Goal: Task Accomplishment & Management: Manage account settings

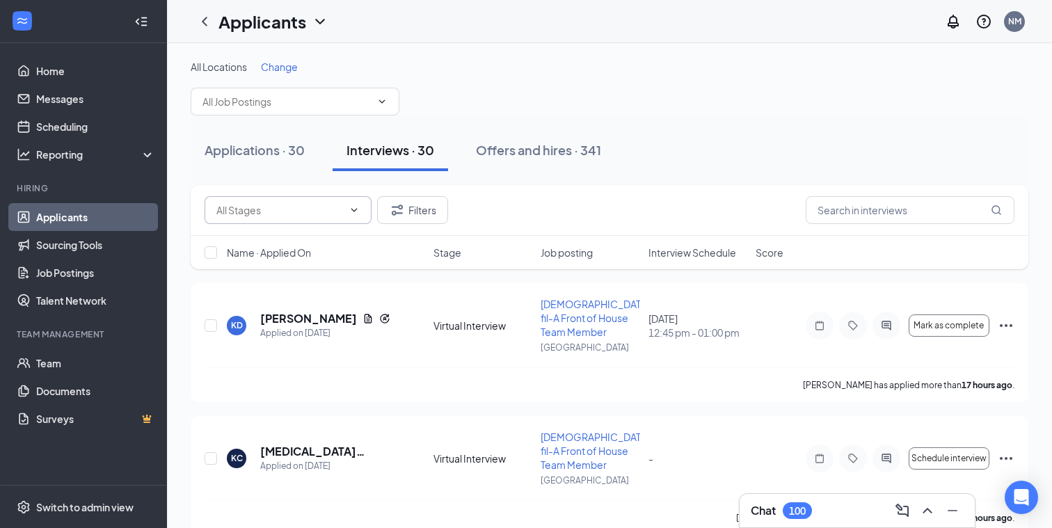
click at [352, 209] on icon "ChevronDown" at bounding box center [354, 209] width 6 height 3
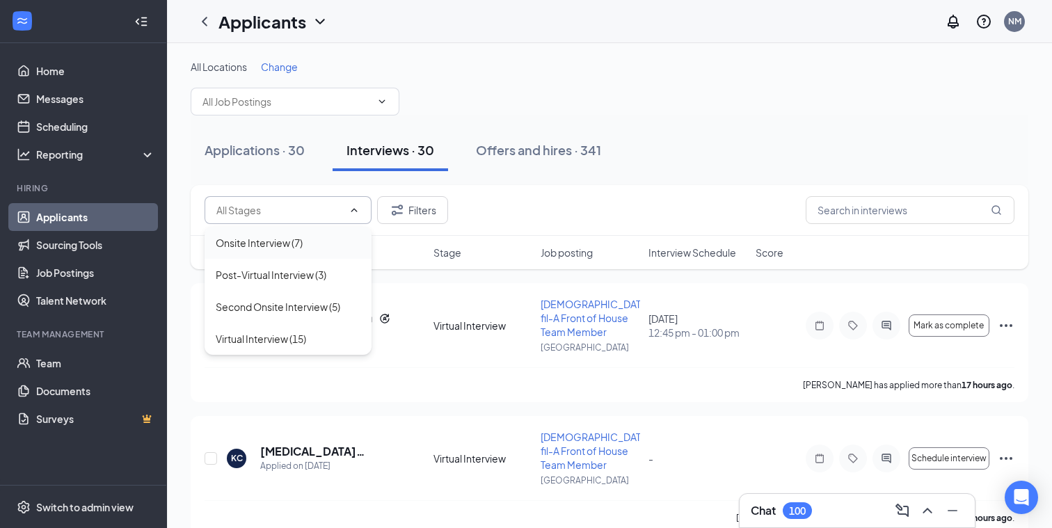
click at [282, 244] on div "Onsite Interview (7)" at bounding box center [259, 242] width 87 height 15
type input "Onsite Interview (7)"
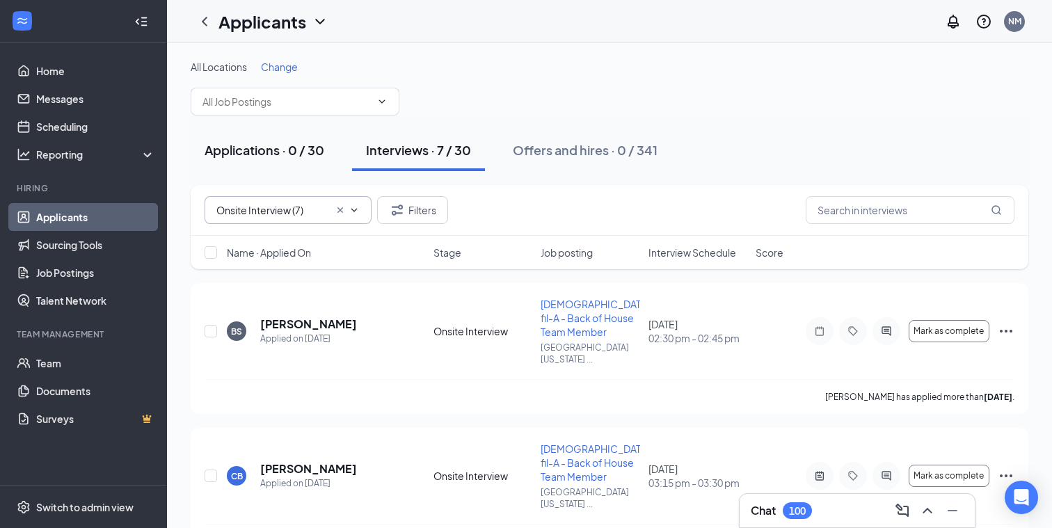
click at [253, 150] on div "Applications · 0 / 30" at bounding box center [265, 149] width 120 height 17
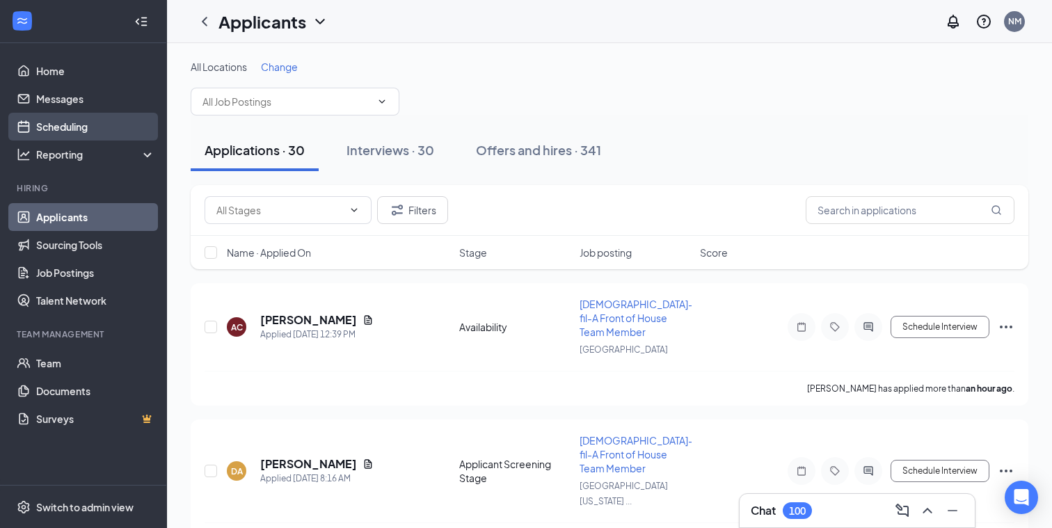
click at [79, 133] on link "Scheduling" at bounding box center [95, 127] width 119 height 28
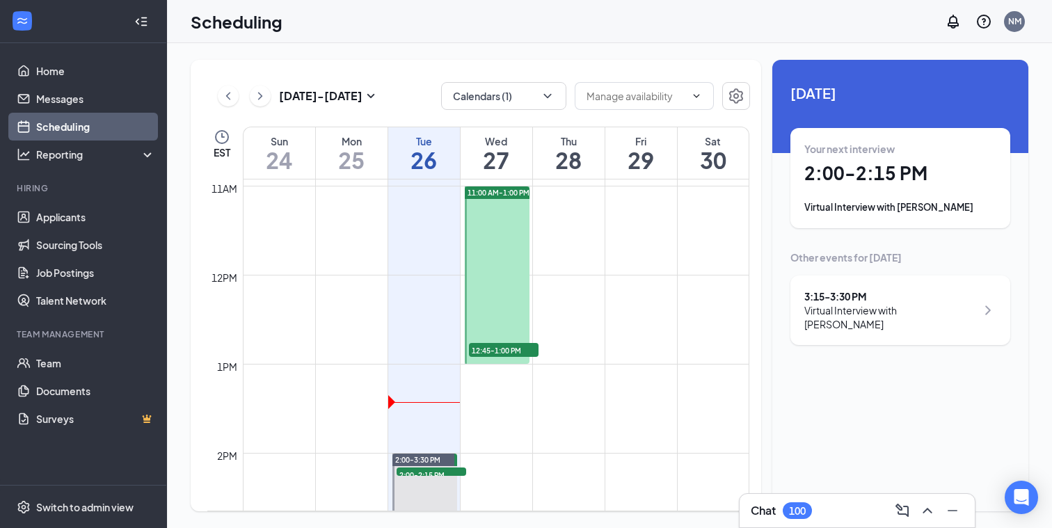
scroll to position [971, 0]
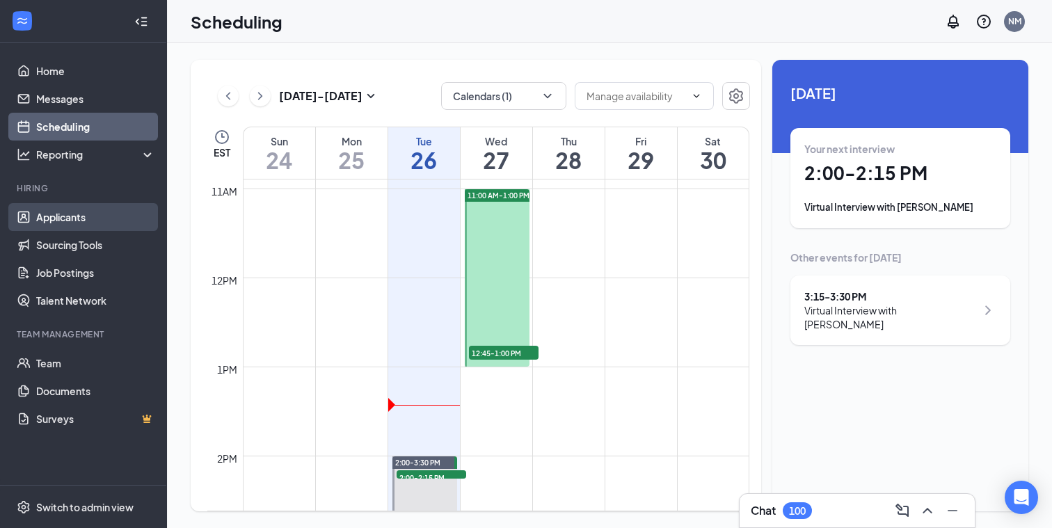
click at [75, 216] on link "Applicants" at bounding box center [95, 217] width 119 height 28
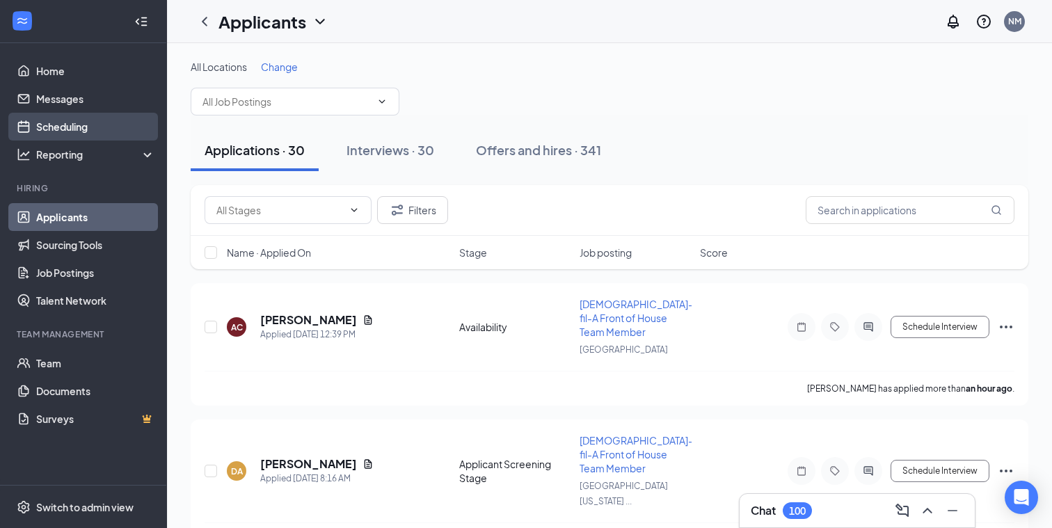
click at [88, 130] on link "Scheduling" at bounding box center [95, 127] width 119 height 28
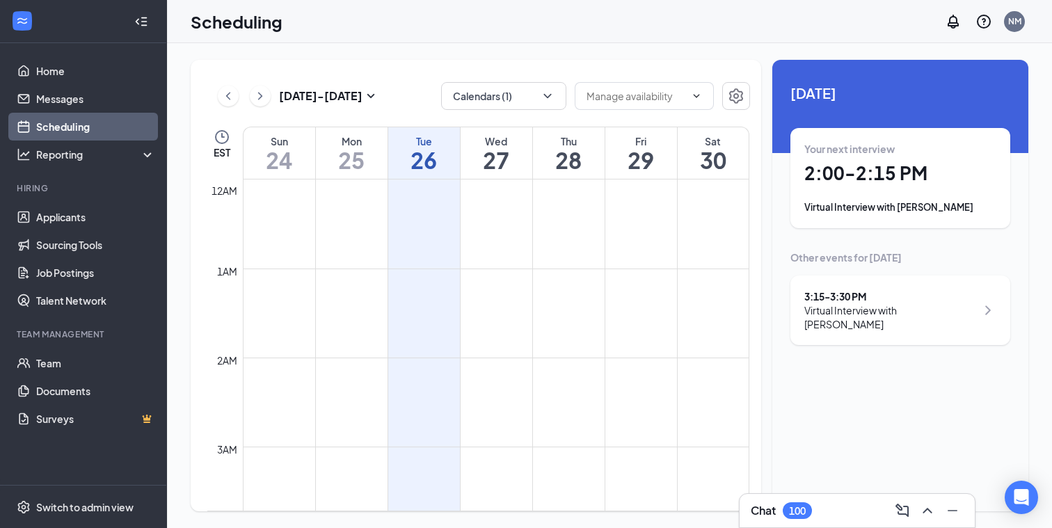
scroll to position [684, 0]
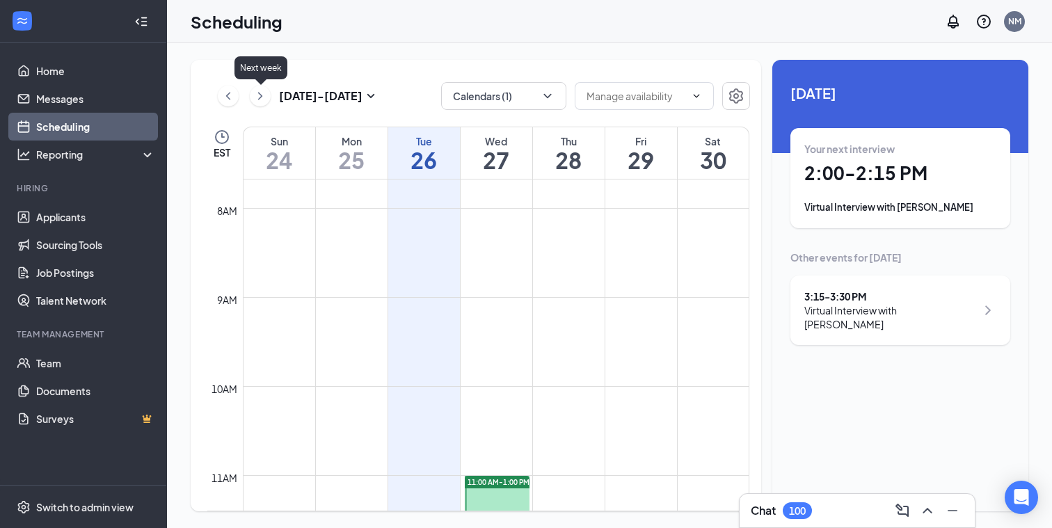
click at [257, 95] on icon "ChevronRight" at bounding box center [260, 96] width 14 height 17
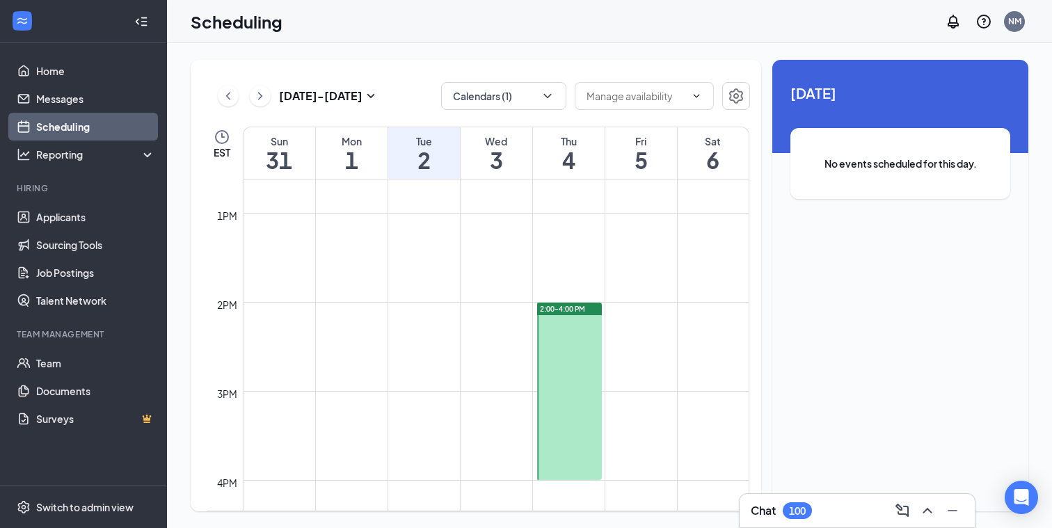
scroll to position [1141, 0]
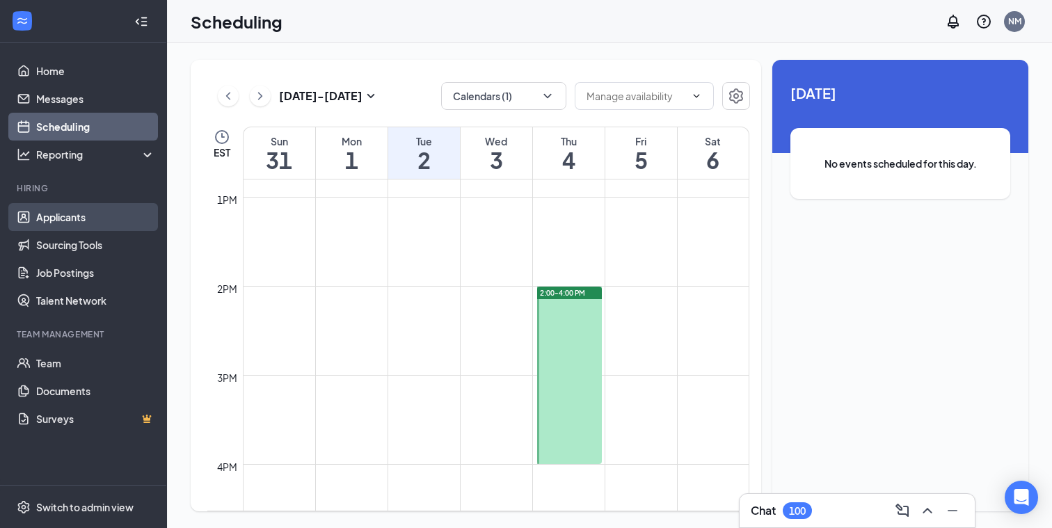
click at [52, 221] on link "Applicants" at bounding box center [95, 217] width 119 height 28
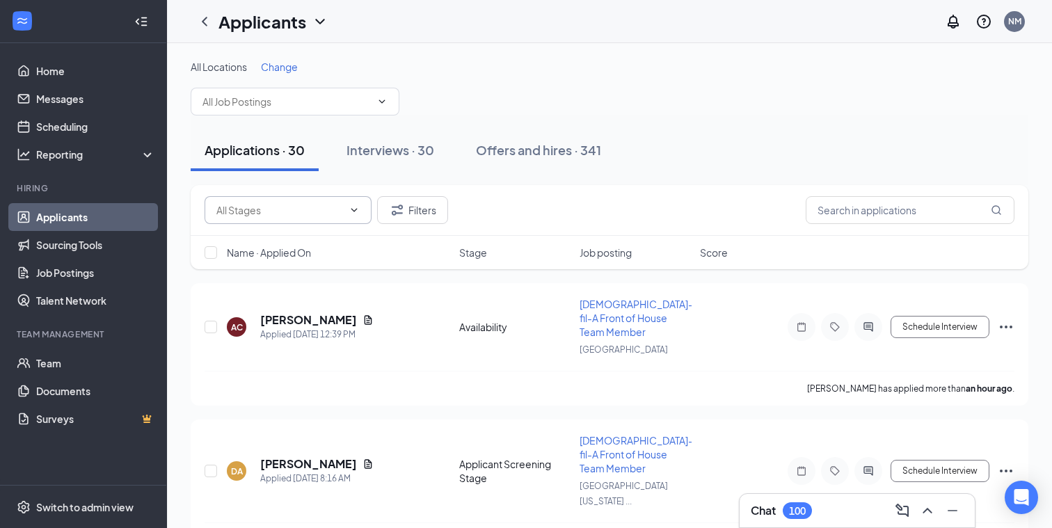
click at [355, 210] on icon "ChevronDown" at bounding box center [354, 209] width 6 height 3
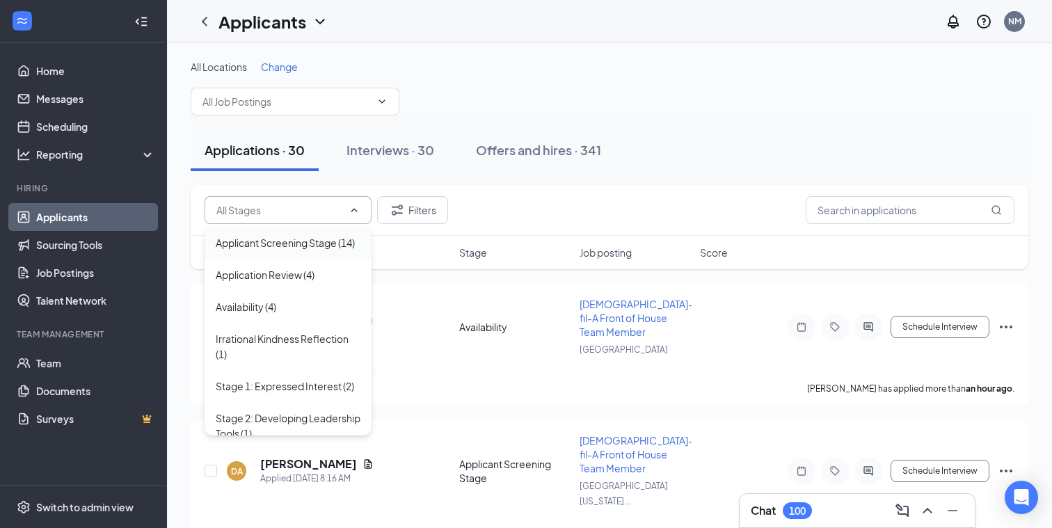
click at [312, 244] on div "Applicant Screening Stage (14)" at bounding box center [285, 242] width 139 height 15
type input "Applicant Screening Stage (14)"
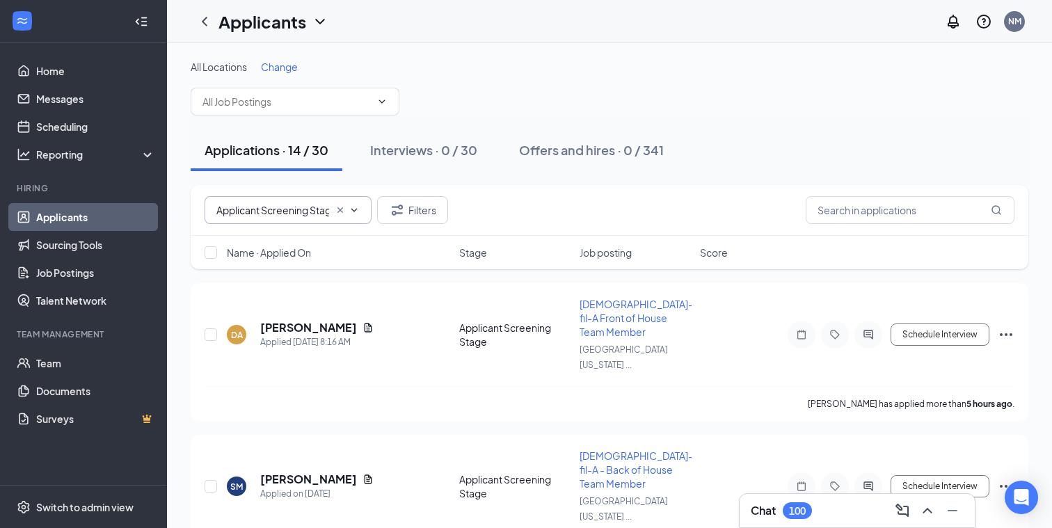
click at [340, 210] on icon "Cross" at bounding box center [340, 210] width 6 height 6
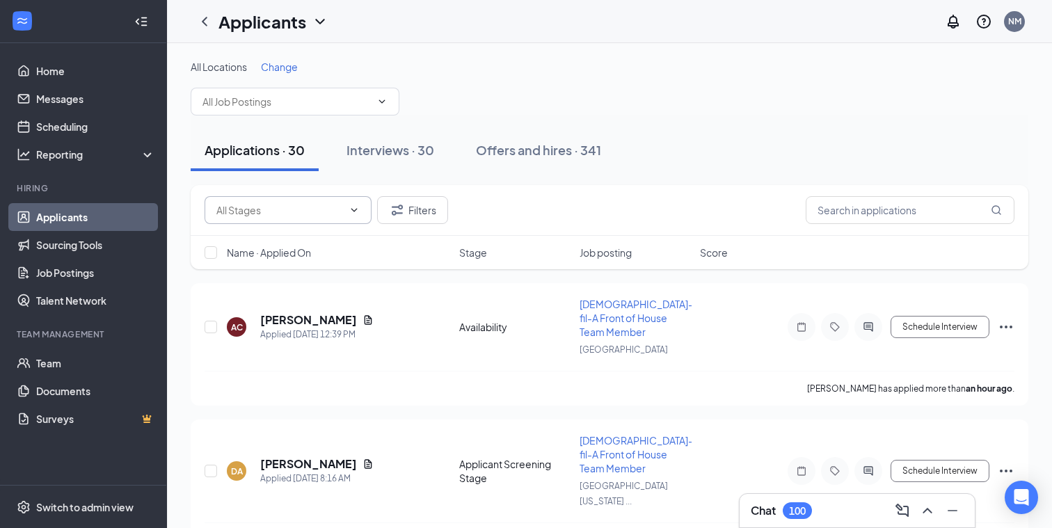
click at [353, 209] on icon "ChevronDown" at bounding box center [354, 210] width 11 height 11
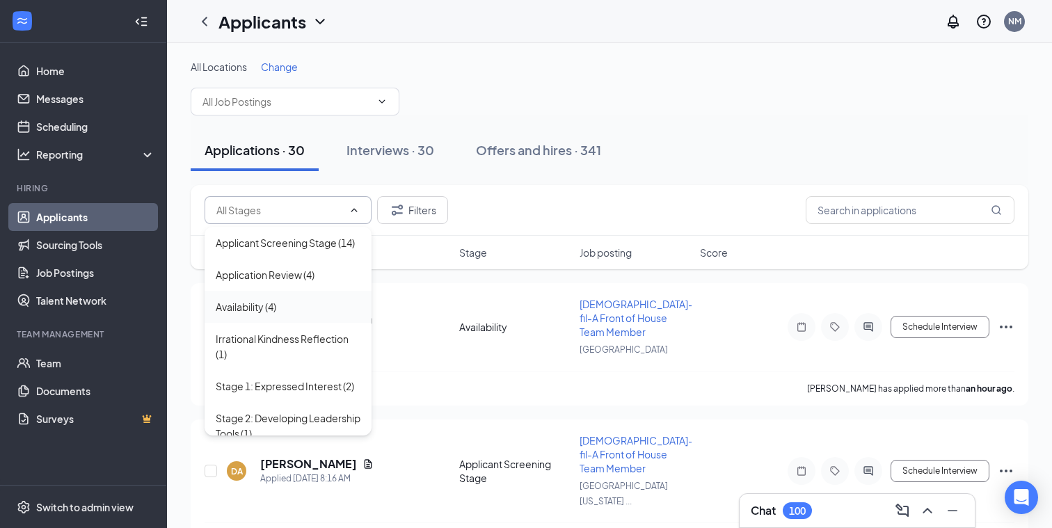
click at [251, 307] on div "Availability (4)" at bounding box center [246, 306] width 61 height 15
type input "Availability (4)"
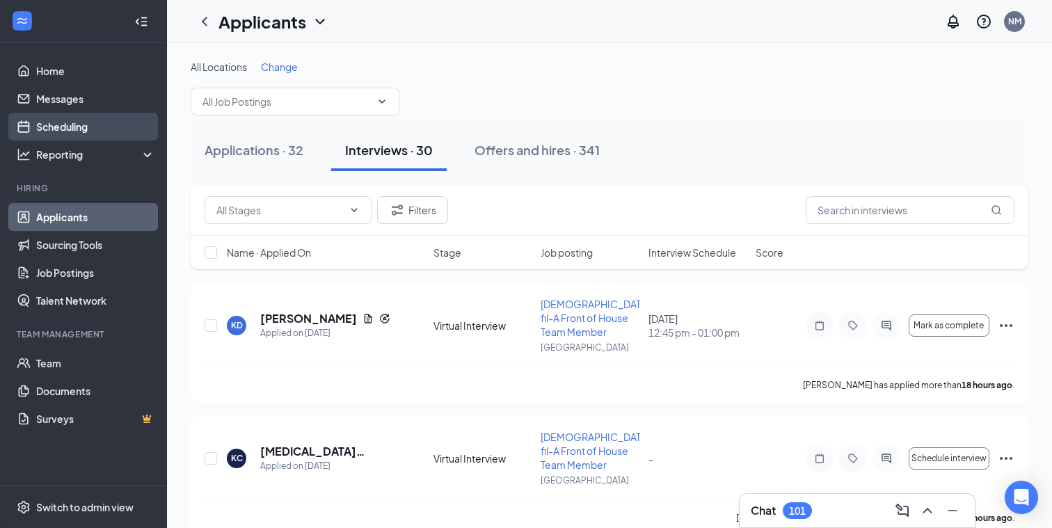
click at [86, 118] on link "Scheduling" at bounding box center [95, 127] width 119 height 28
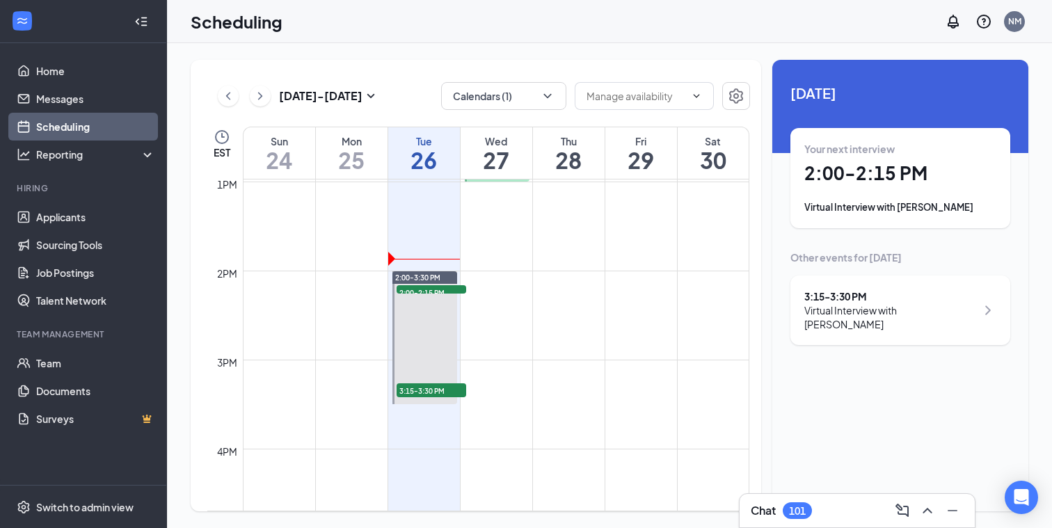
scroll to position [1175, 0]
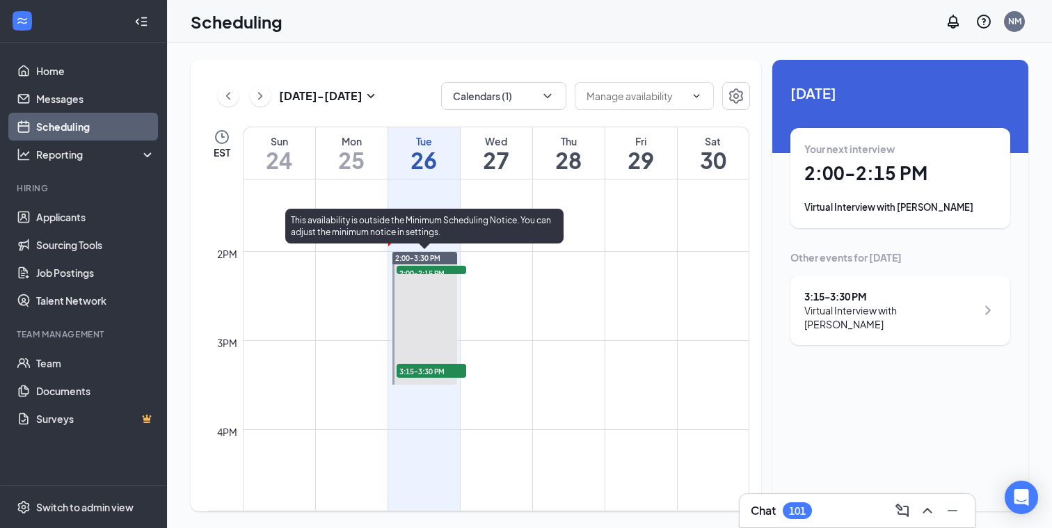
click at [446, 274] on div "2:00-2:15 PM 1" at bounding box center [431, 269] width 72 height 11
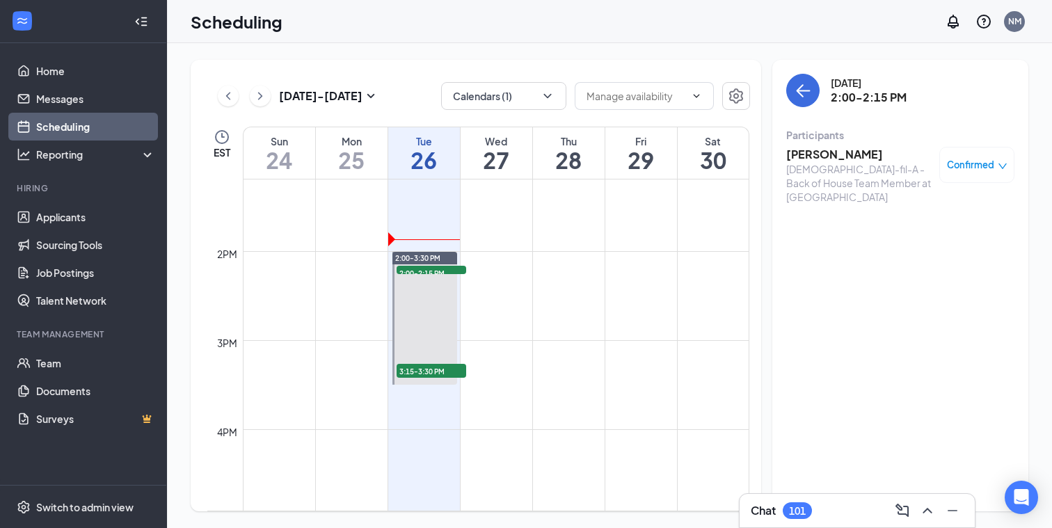
click at [823, 159] on h3 "[PERSON_NAME]" at bounding box center [859, 154] width 146 height 15
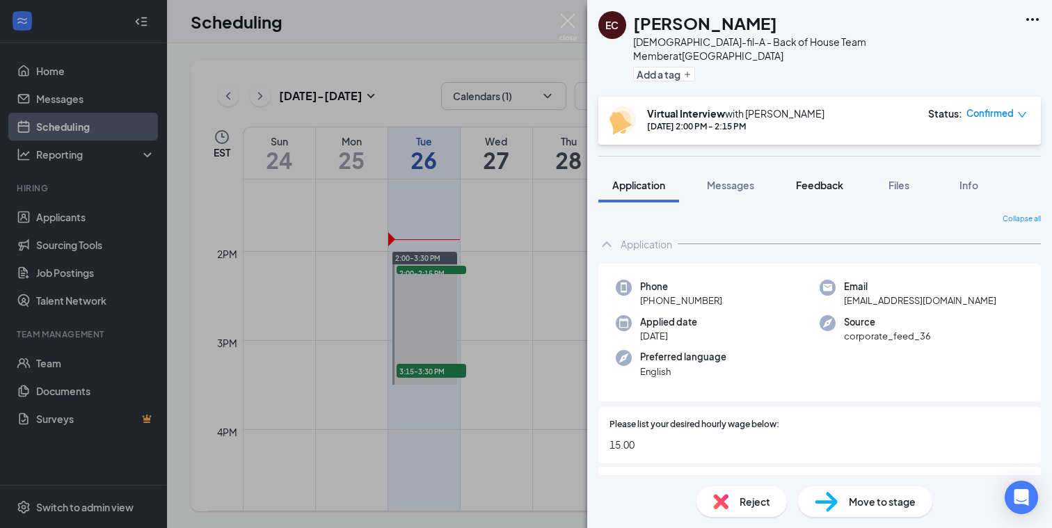
click at [822, 179] on span "Feedback" at bounding box center [819, 185] width 47 height 13
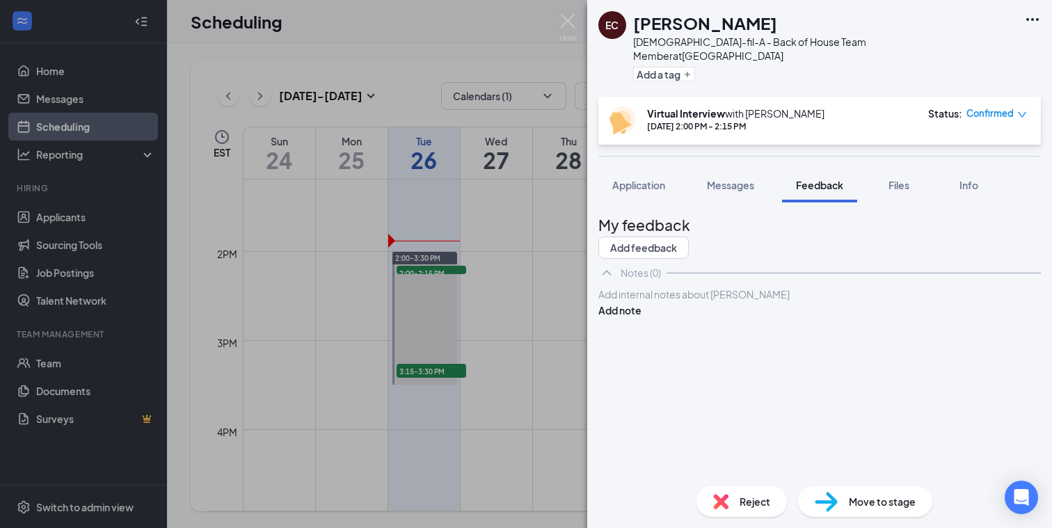
click at [717, 302] on div at bounding box center [819, 294] width 441 height 15
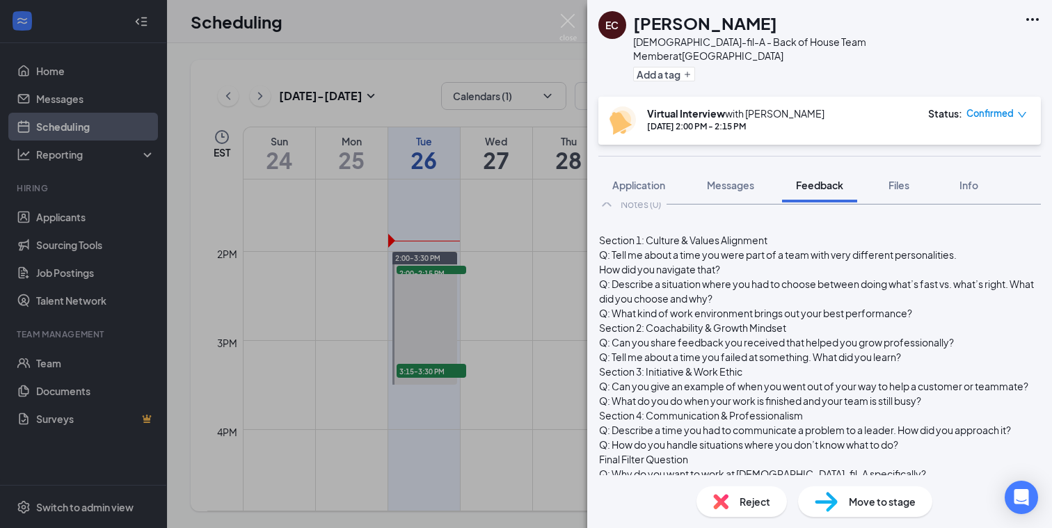
scroll to position [42, 0]
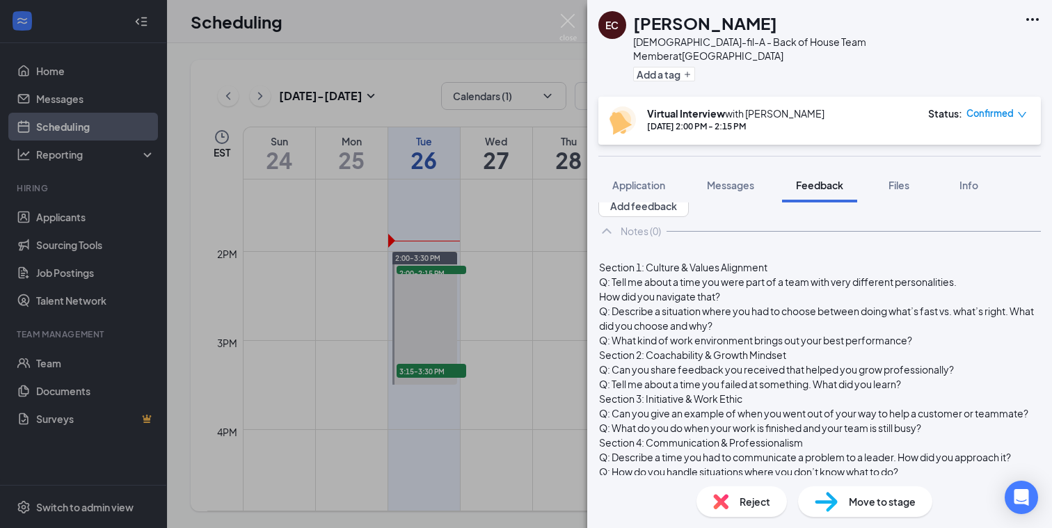
click at [629, 260] on div at bounding box center [819, 253] width 441 height 15
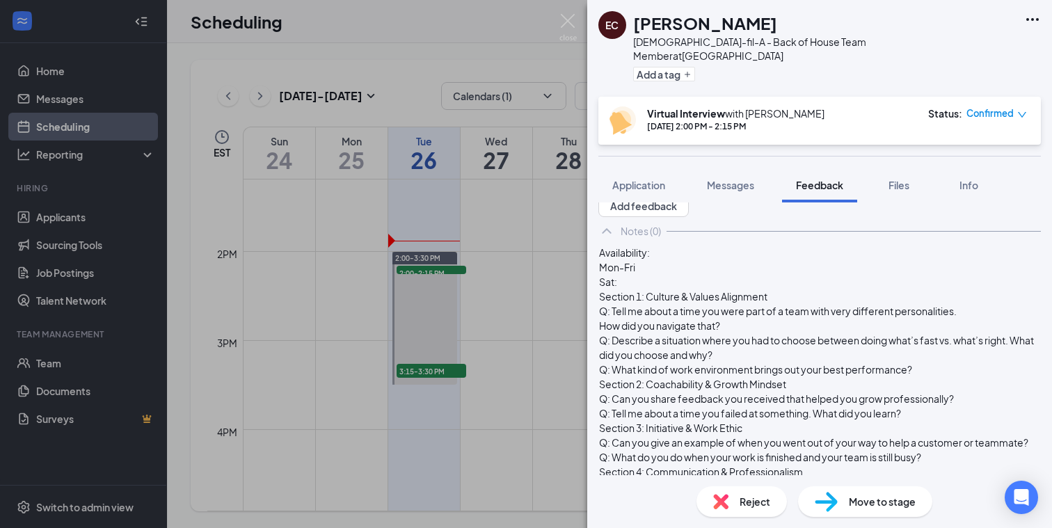
click at [671, 275] on div "Mon-Fri" at bounding box center [819, 267] width 441 height 15
click at [681, 289] on div "Sat:" at bounding box center [819, 282] width 441 height 15
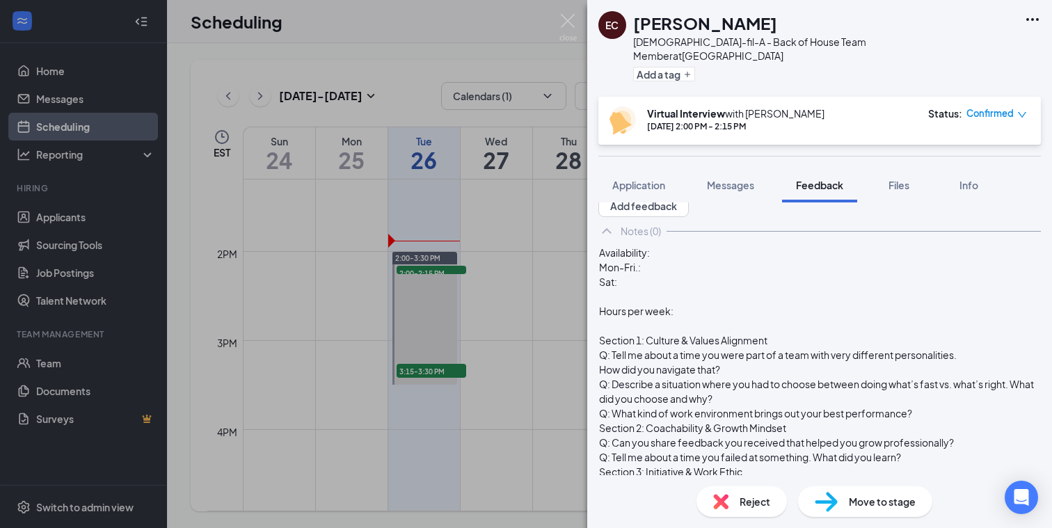
click at [625, 341] on div "Availability: Mon-Fri.: Sat: Hours per week: Section 1: Culture & Values Alignm…" at bounding box center [819, 458] width 443 height 426
click at [628, 317] on span "Hours per week:" at bounding box center [636, 311] width 74 height 13
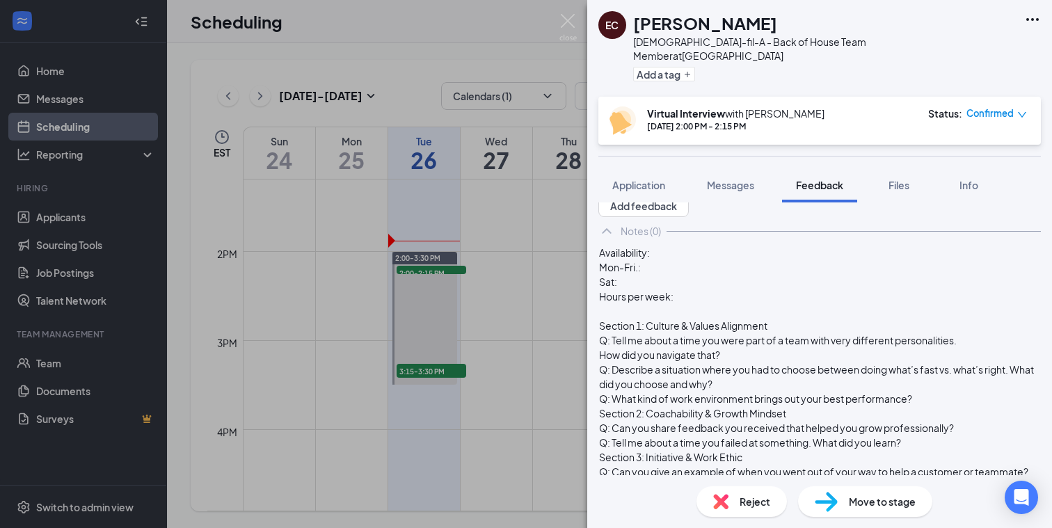
click at [682, 319] on div at bounding box center [819, 311] width 441 height 15
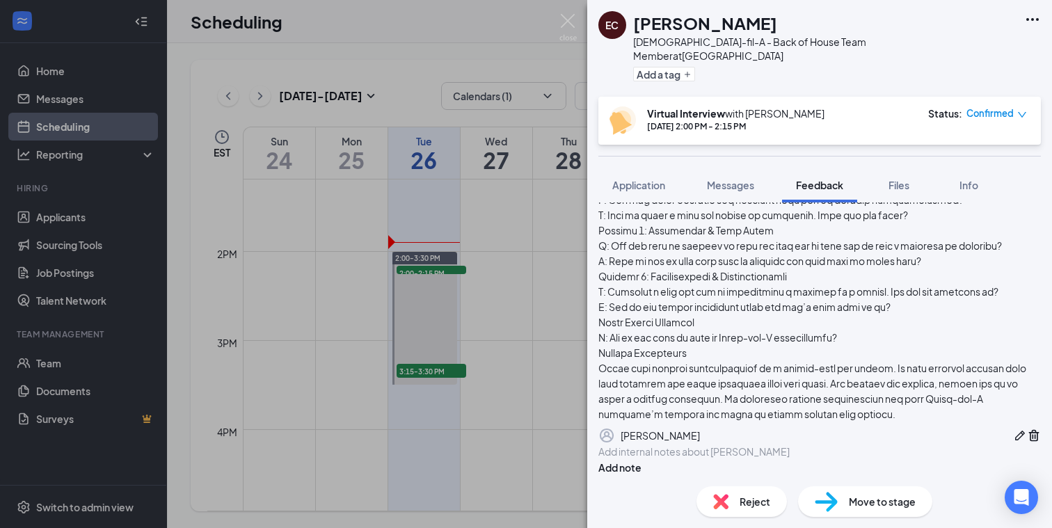
scroll to position [402, 0]
click at [1013, 429] on icon "Pen" at bounding box center [1020, 436] width 14 height 14
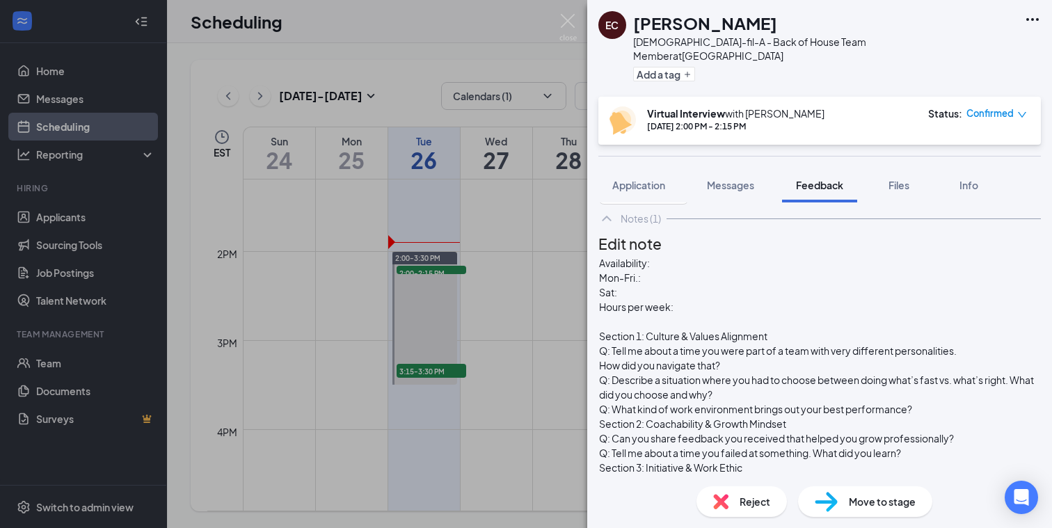
click at [736, 315] on div "Hours per week:" at bounding box center [819, 307] width 441 height 15
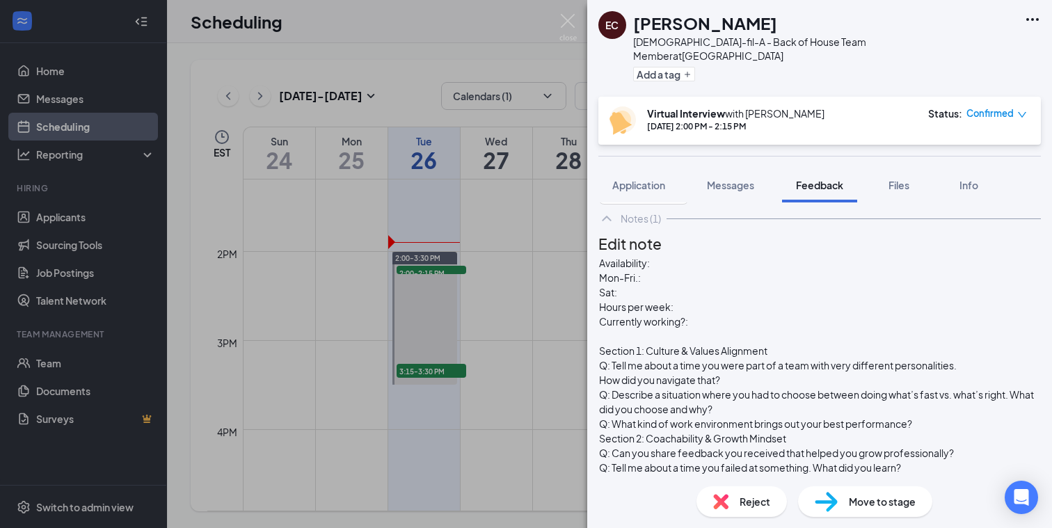
scroll to position [353, 0]
drag, startPoint x: 656, startPoint y: 301, endPoint x: 630, endPoint y: 301, distance: 25.1
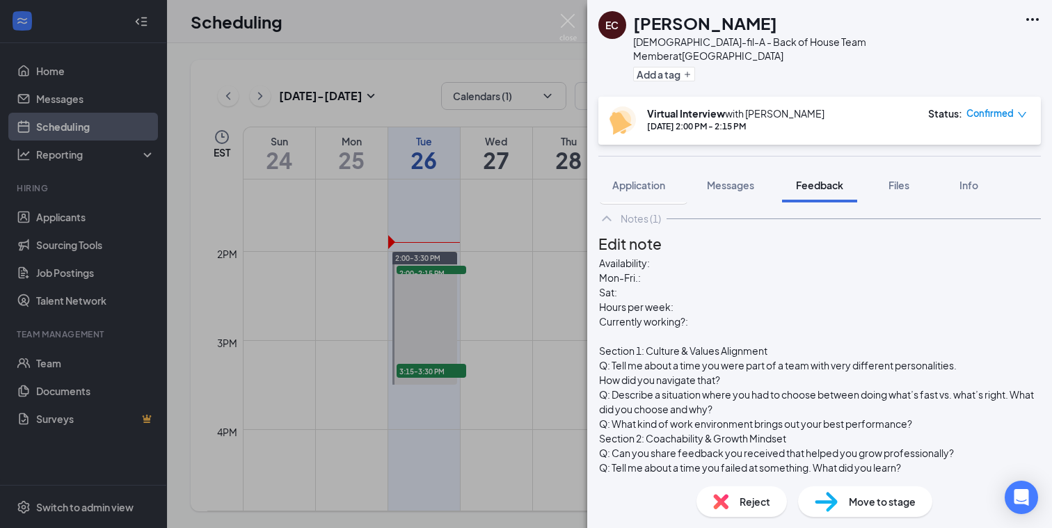
drag, startPoint x: 686, startPoint y: 301, endPoint x: 632, endPoint y: 302, distance: 54.3
drag, startPoint x: 884, startPoint y: 301, endPoint x: 783, endPoint y: 302, distance: 101.6
drag, startPoint x: 806, startPoint y: 332, endPoint x: 823, endPoint y: 331, distance: 16.7
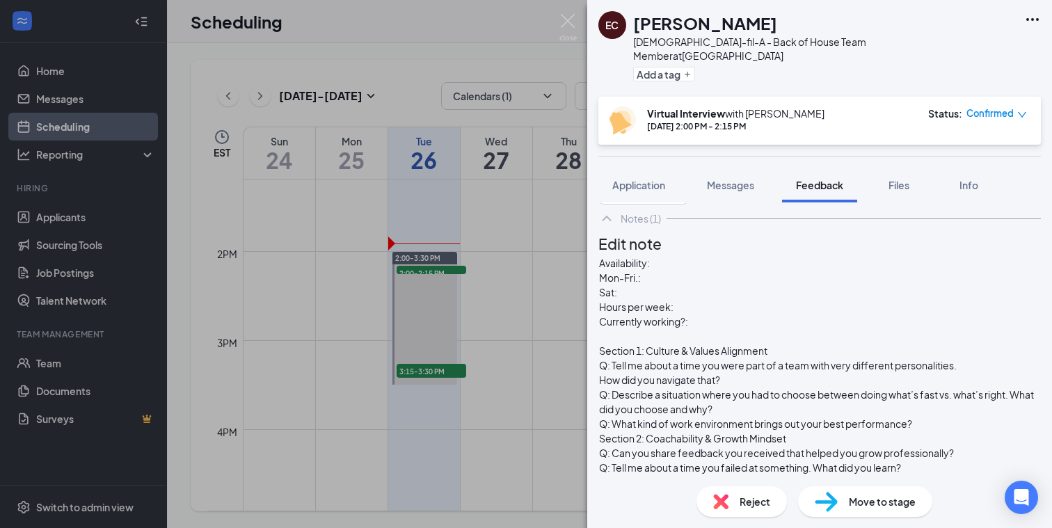
drag, startPoint x: 905, startPoint y: 331, endPoint x: 919, endPoint y: 340, distance: 16.6
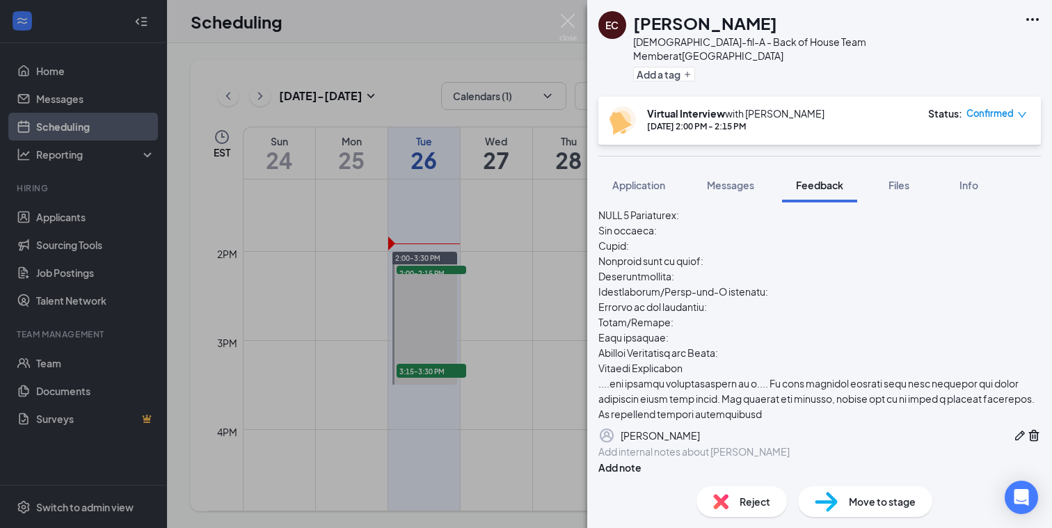
click at [1013, 429] on icon "Pen" at bounding box center [1020, 436] width 14 height 14
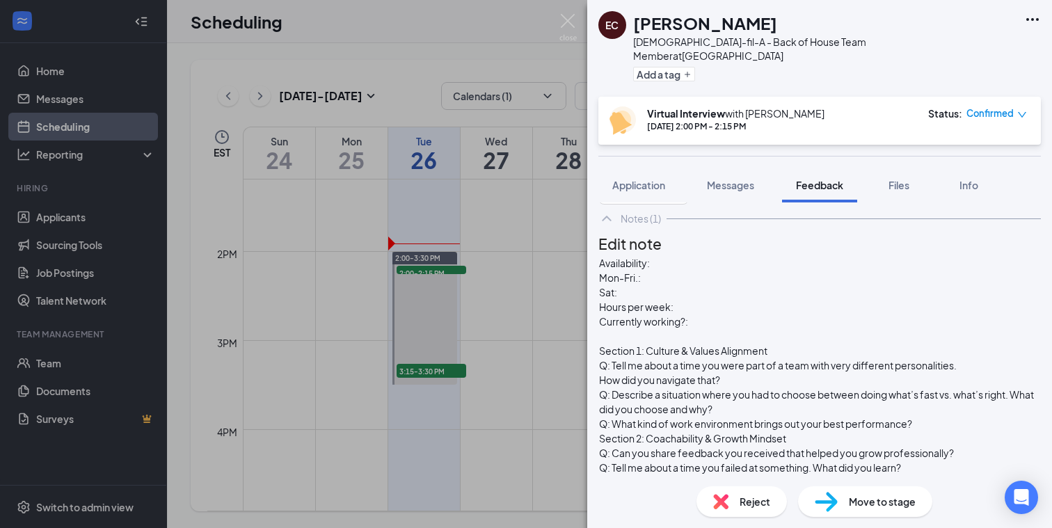
scroll to position [43, 0]
click at [688, 320] on span "Currently working?:" at bounding box center [643, 321] width 89 height 13
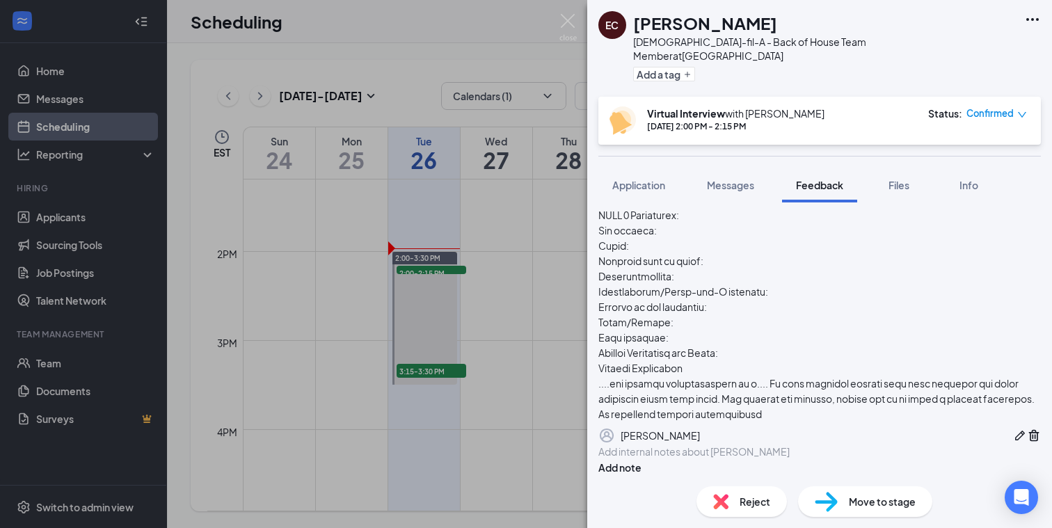
scroll to position [614, 0]
click at [1013, 429] on icon "Pen" at bounding box center [1020, 436] width 14 height 14
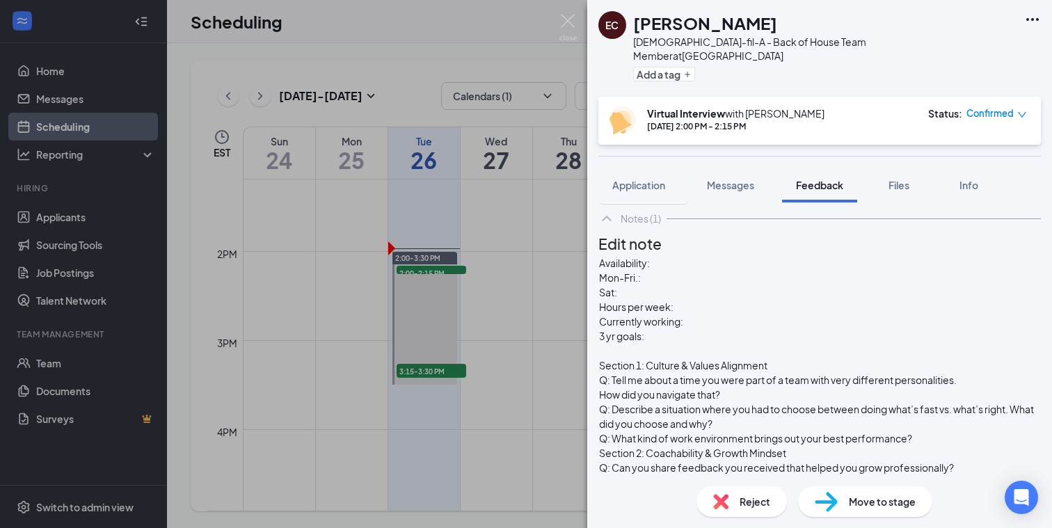
click at [697, 285] on div "Mon-Fri.:" at bounding box center [819, 278] width 441 height 15
click at [679, 300] on div "Sat:" at bounding box center [819, 292] width 441 height 15
click at [694, 285] on div "Mon-Fri.:" at bounding box center [819, 278] width 441 height 15
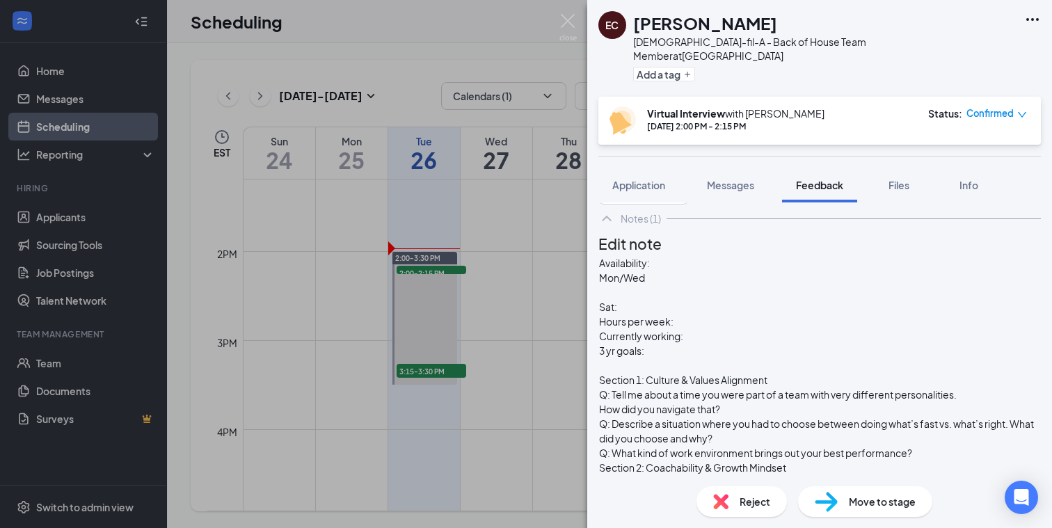
click at [694, 285] on div "Mon/Wed" at bounding box center [819, 278] width 441 height 15
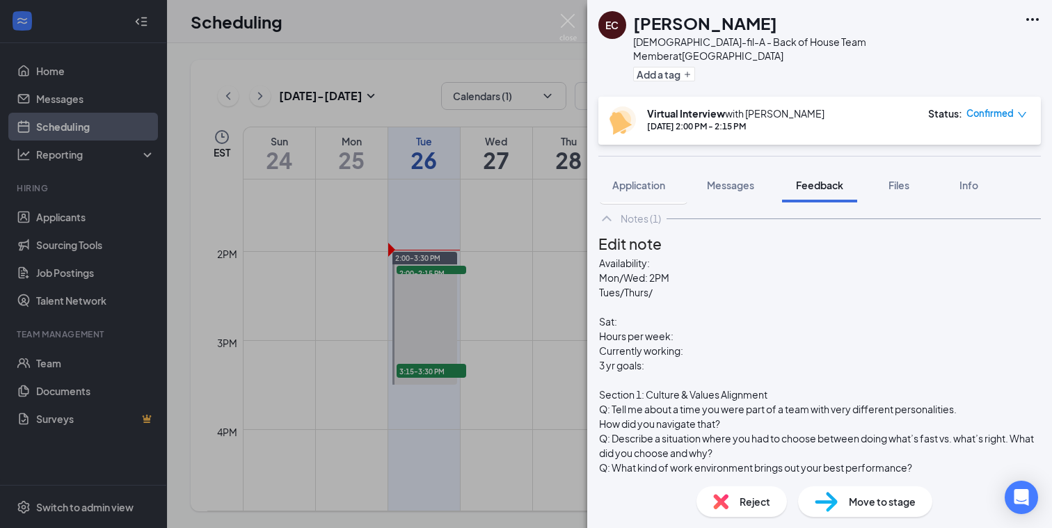
click at [717, 285] on div "Mon/Wed: 2PM" at bounding box center [819, 278] width 441 height 15
click at [685, 284] on span "Mon/Wed: 2PM - Close" at bounding box center [651, 277] width 105 height 13
click at [704, 300] on div "Tues/Thurs/" at bounding box center [819, 292] width 441 height 15
click at [669, 315] on div "Sat:" at bounding box center [819, 322] width 441 height 15
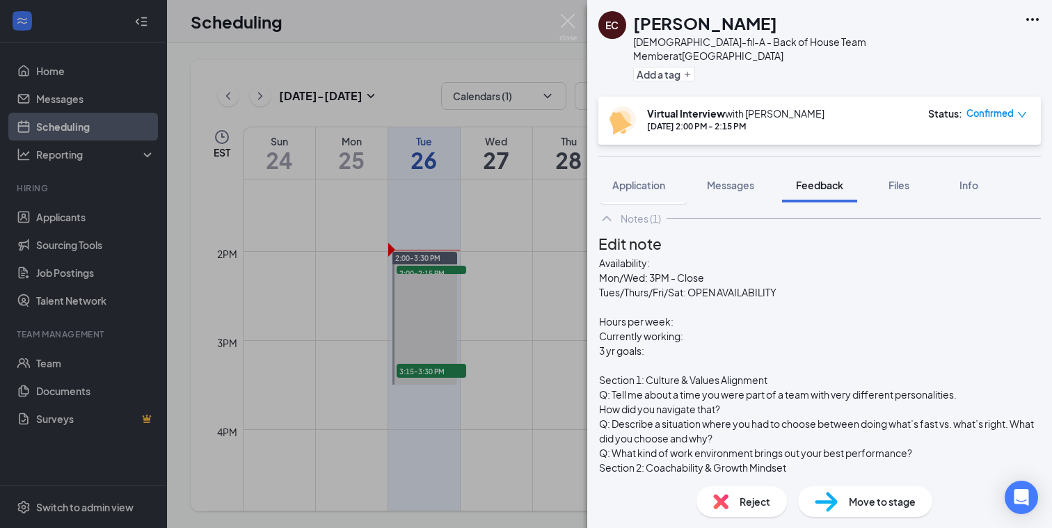
scroll to position [49, 0]
click at [729, 315] on div "Hours per week:" at bounding box center [819, 322] width 441 height 15
click at [756, 329] on div "Currently working:" at bounding box center [819, 336] width 441 height 15
click at [713, 344] on div "3 yr goals:" at bounding box center [819, 351] width 441 height 15
click at [793, 344] on span "3 yr goals: currenlty studying [US_STATE] HVAC" at bounding box center [703, 350] width 209 height 13
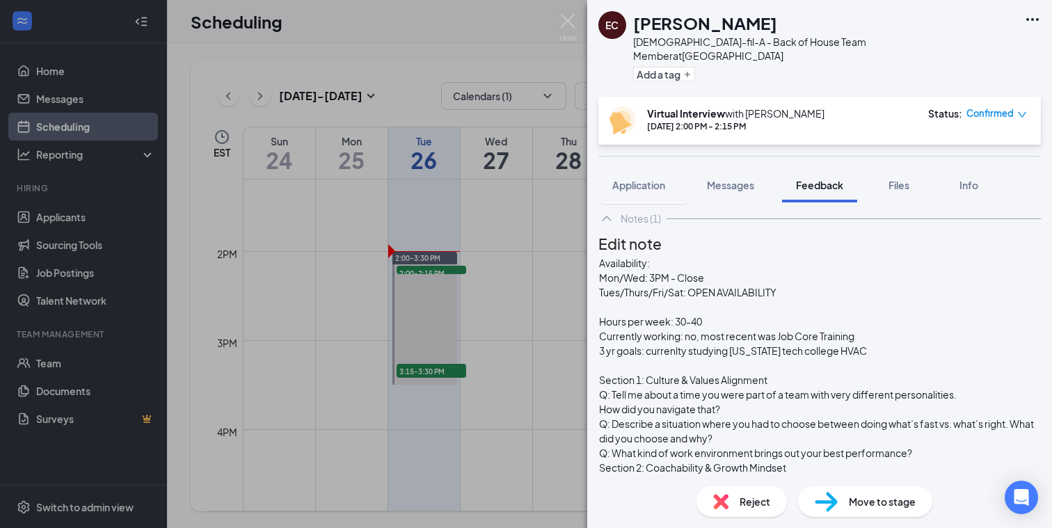
scroll to position [130, 0]
click at [776, 402] on div "How did you navigate that?" at bounding box center [819, 409] width 441 height 15
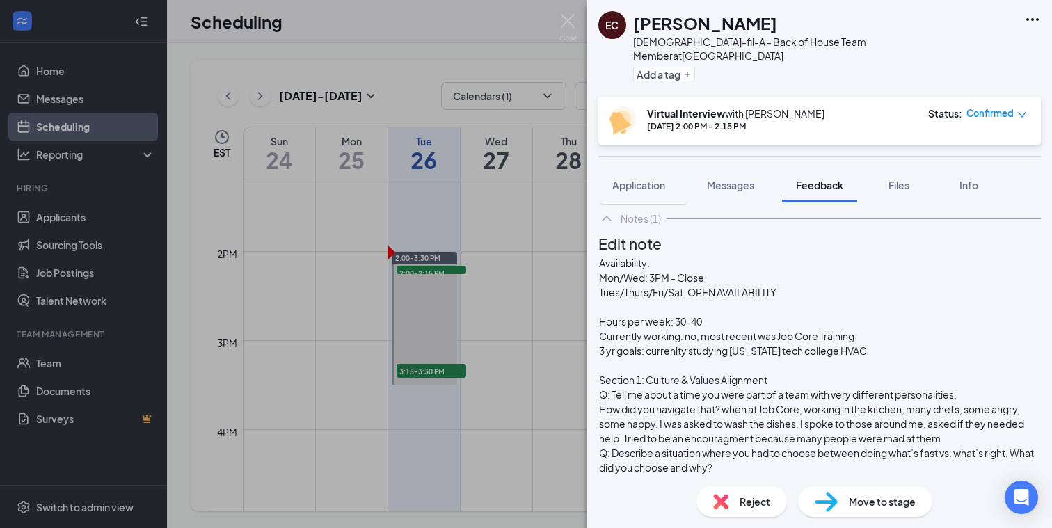
scroll to position [203, 0]
click at [850, 446] on div "Q: Describe a situation where you had to choose between doing what’s fast vs. w…" at bounding box center [819, 460] width 441 height 29
click at [956, 505] on div "Q: What kind of work environment brings out your best performance?" at bounding box center [819, 512] width 441 height 15
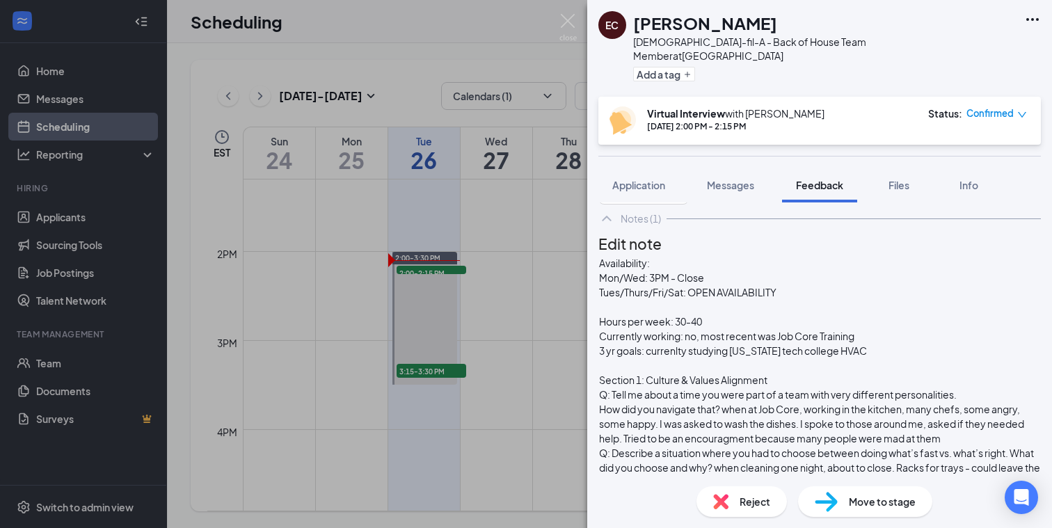
scroll to position [476, 0]
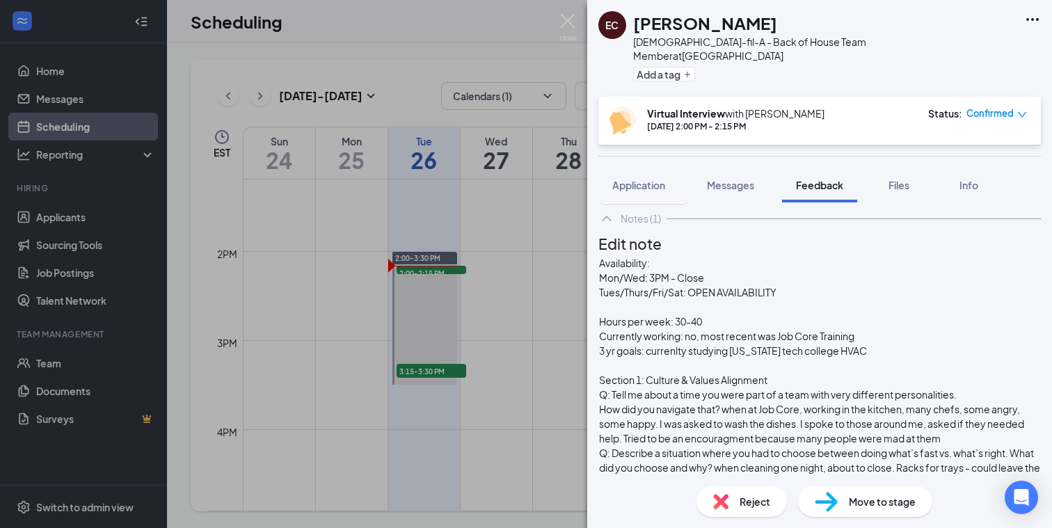
drag, startPoint x: 929, startPoint y: 331, endPoint x: 757, endPoint y: 332, distance: 171.9
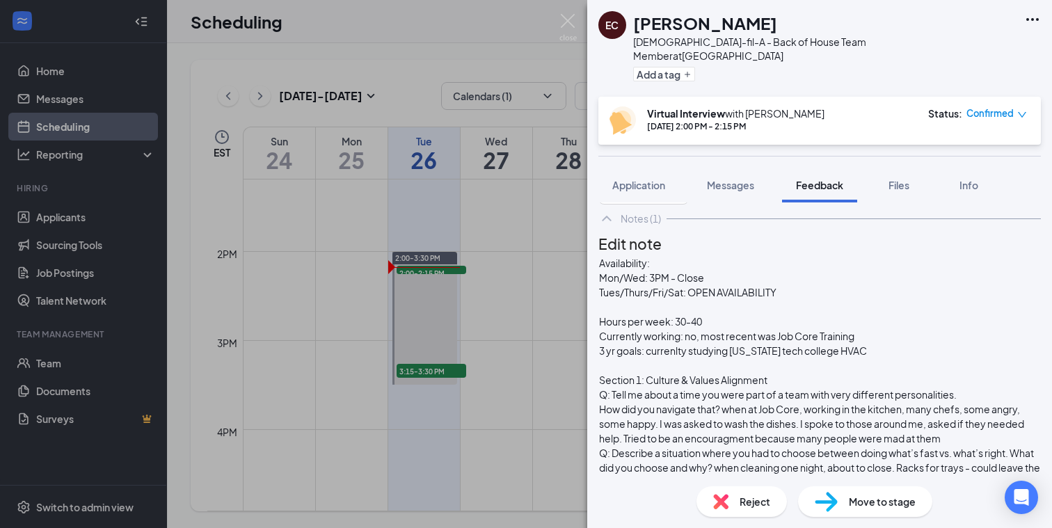
drag, startPoint x: 838, startPoint y: 331, endPoint x: 675, endPoint y: 348, distance: 163.8
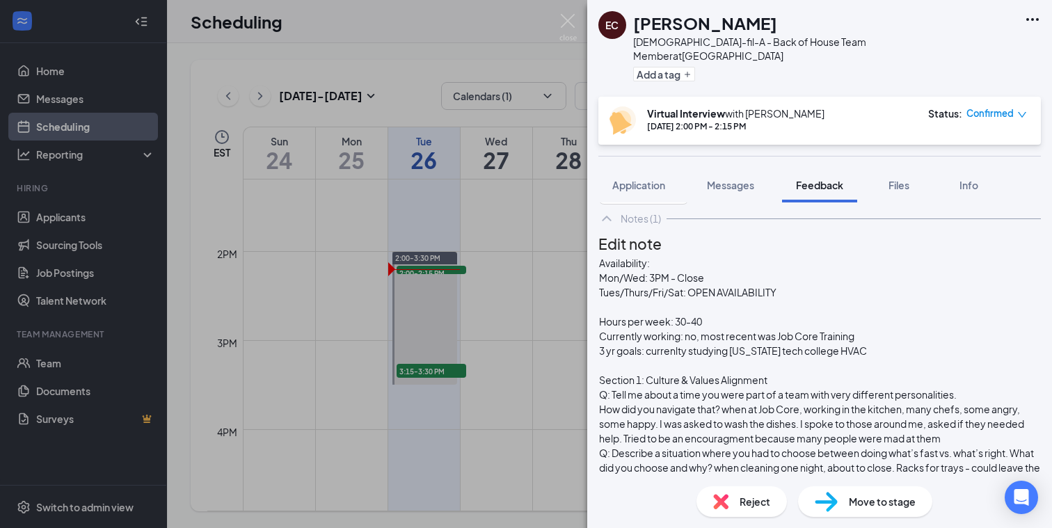
click at [898, 329] on div "Currently working: no, most recent was Job Core Training" at bounding box center [819, 336] width 441 height 15
click at [897, 344] on div "3 yr goals: currenlty studying [US_STATE] tech college HVAC" at bounding box center [819, 351] width 441 height 15
click at [816, 373] on div "Section 1: Culture & Values Alignment" at bounding box center [819, 380] width 441 height 15
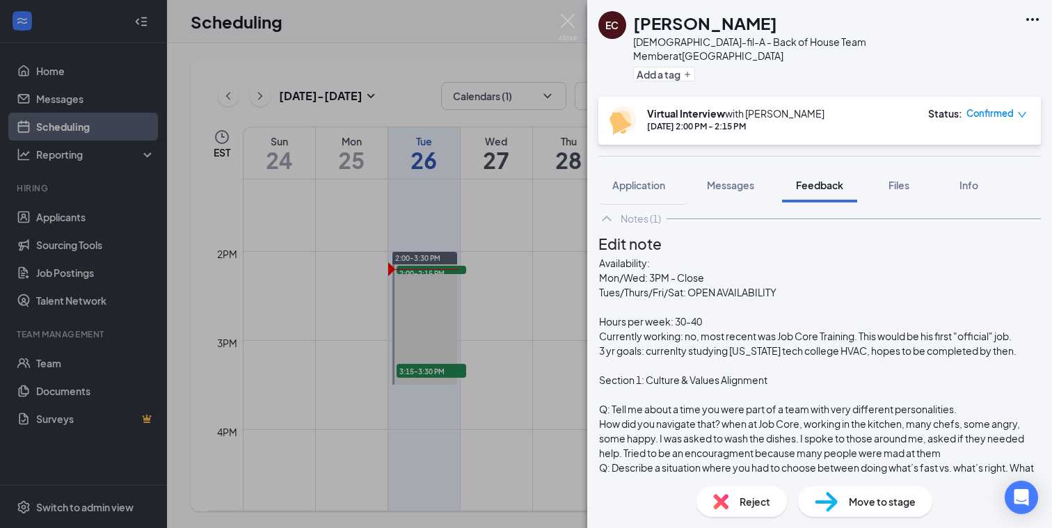
scroll to position [184, 0]
click at [761, 418] on span "How did you navigate that? when at Job Core, working in the kitchen, many chefs…" at bounding box center [812, 439] width 427 height 42
click at [755, 418] on span "How did you navigate that? When at Job Core, working in the kitchen, many chefs…" at bounding box center [812, 439] width 427 height 42
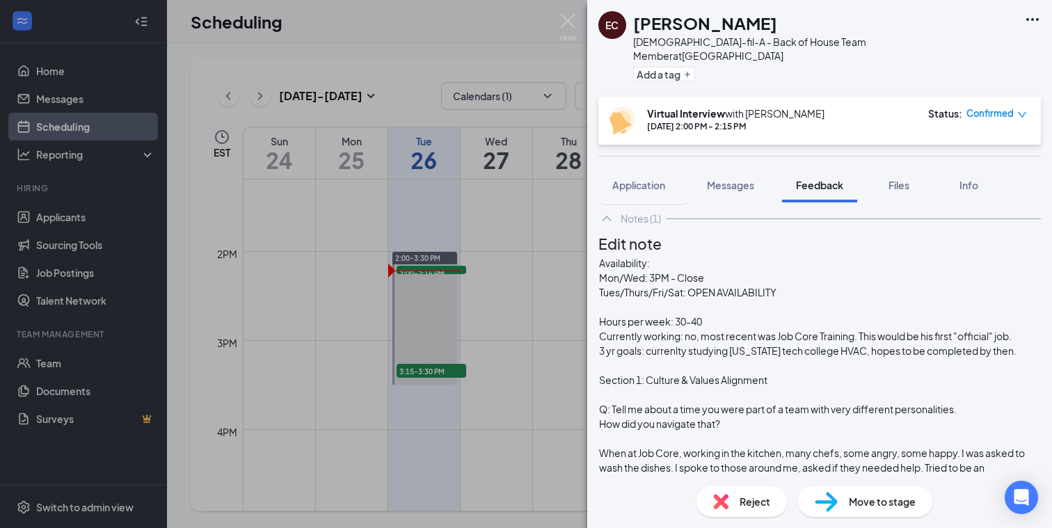
scroll to position [251, 0]
click at [838, 505] on span "Q: Describe a situation where you had to choose between doing what’s fast vs. w…" at bounding box center [820, 533] width 443 height 56
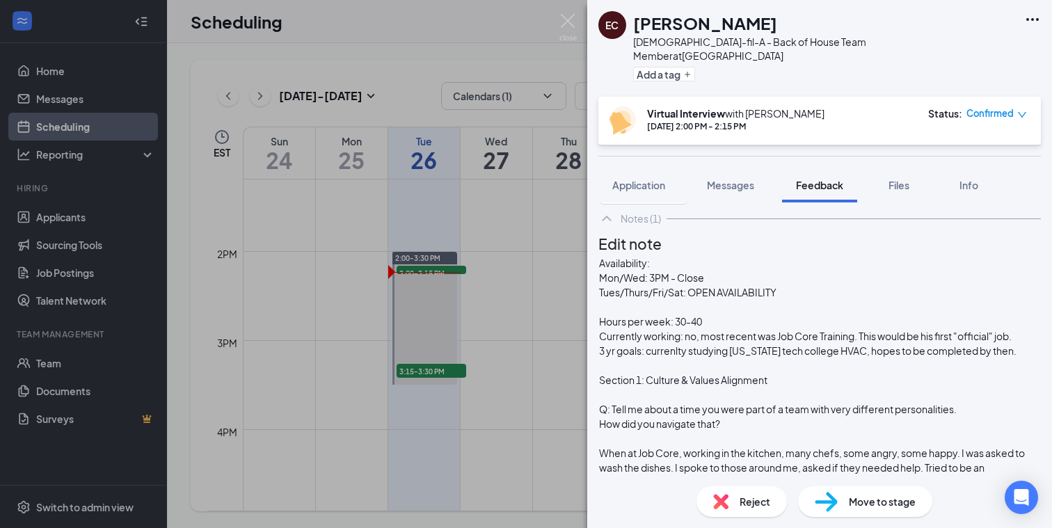
drag, startPoint x: 676, startPoint y: 312, endPoint x: 629, endPoint y: 312, distance: 47.3
drag, startPoint x: 867, startPoint y: 310, endPoint x: 788, endPoint y: 311, distance: 78.6
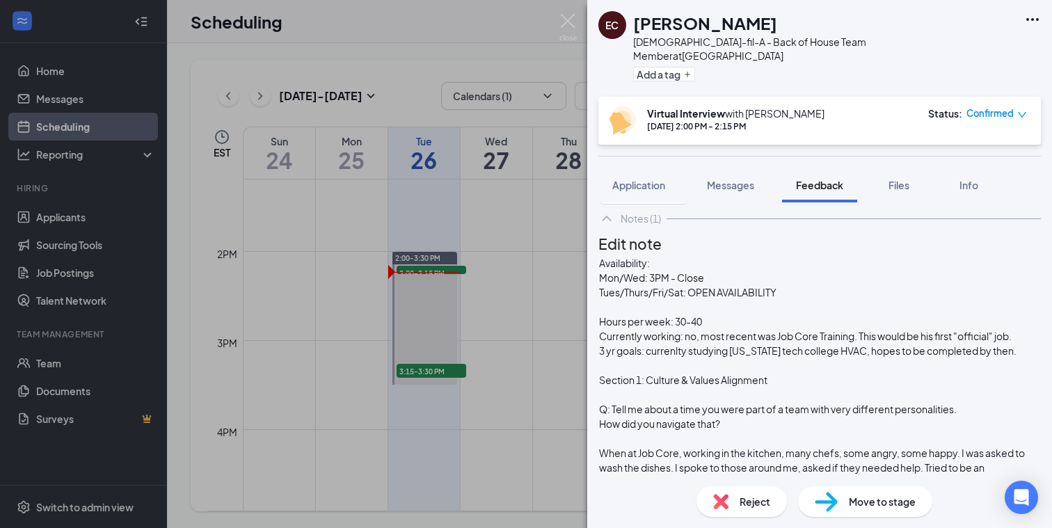
scroll to position [580, 0]
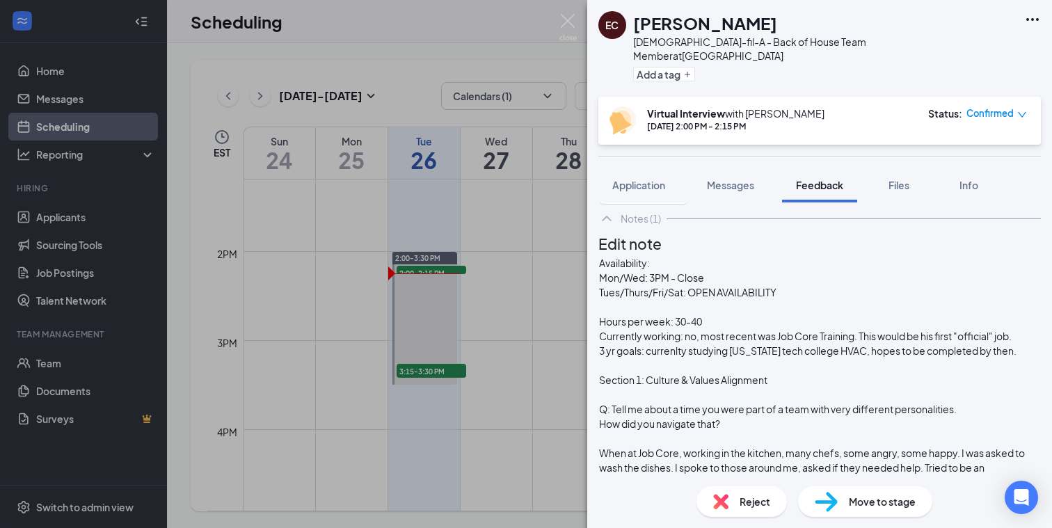
scroll to position [1246, 0]
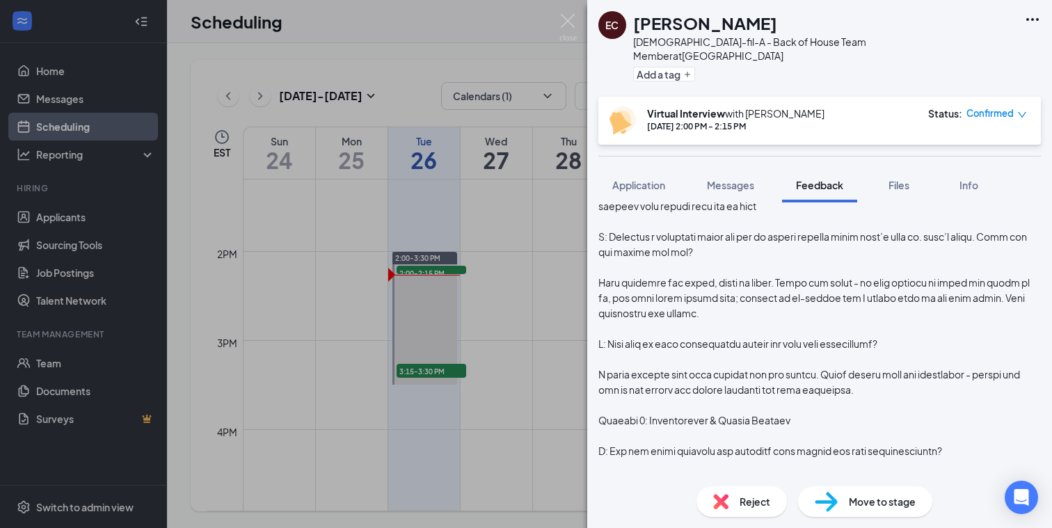
scroll to position [333, 0]
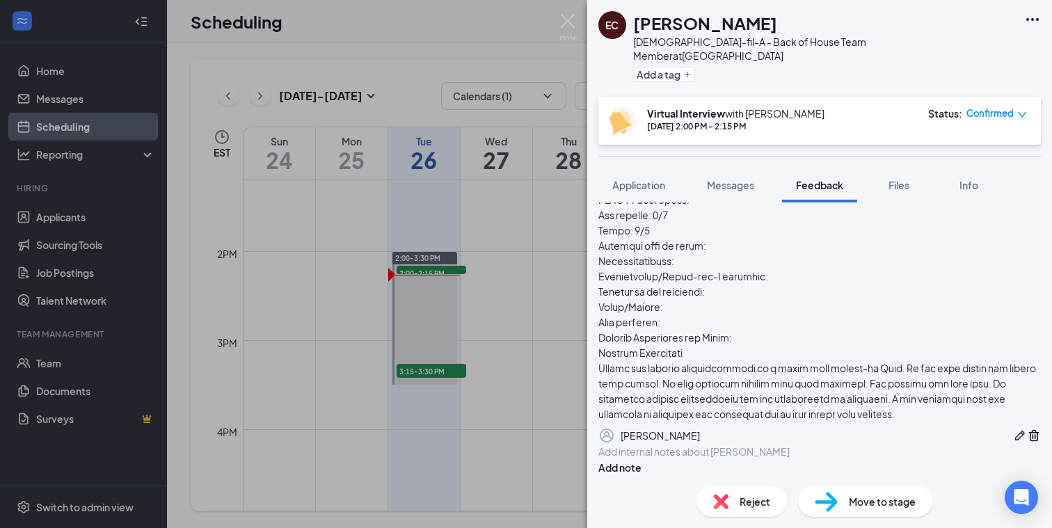
click at [1013, 429] on icon "Pen" at bounding box center [1020, 436] width 14 height 14
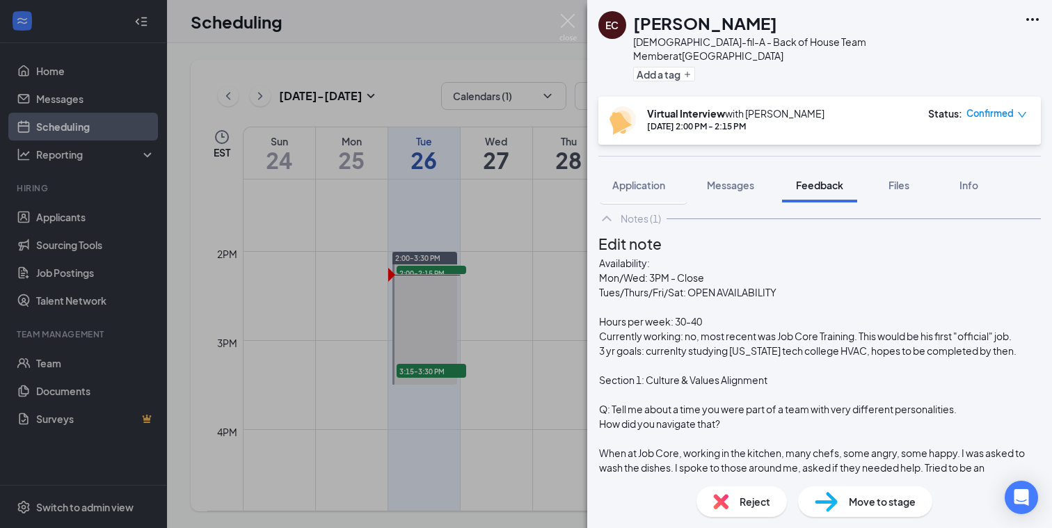
scroll to position [208, 0]
click at [875, 447] on span "When at Job Core, working in the kitchen, many chefs, some angry, some happy. I…" at bounding box center [812, 468] width 427 height 42
click at [688, 447] on span "When at Job Core, working in the kitchen, many chefs there - some angry, some h…" at bounding box center [813, 468] width 428 height 42
click at [843, 447] on span "When at Job Core, working in the kitchen, many chefs there - some angry, some h…" at bounding box center [816, 468] width 434 height 42
click at [905, 447] on span "When at Job Core, working in the kitchen, many chefs there - some angry, some h…" at bounding box center [815, 468] width 432 height 42
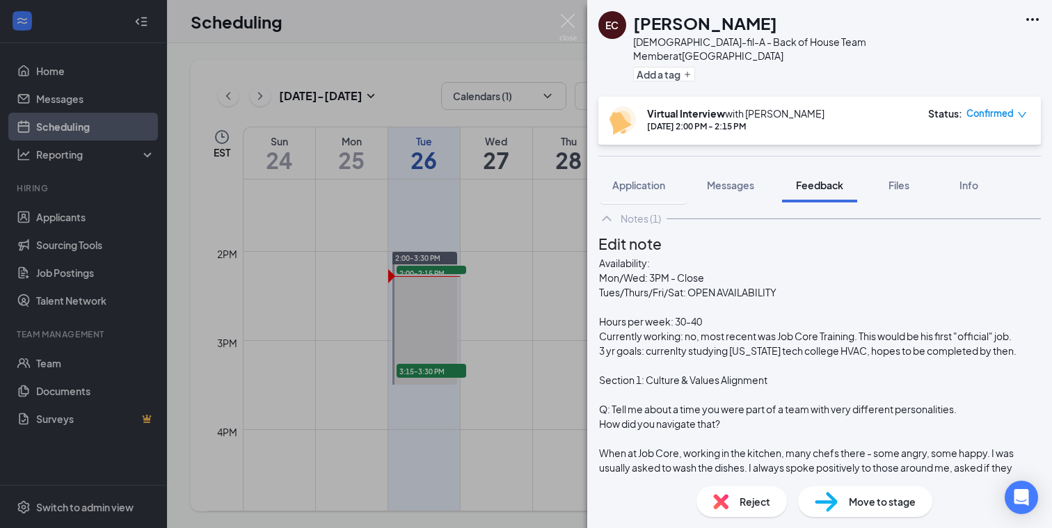
scroll to position [239, 0]
click at [681, 447] on span "When at Job Core, working in the kitchen, many chefs there - some angry, some h…" at bounding box center [807, 468] width 416 height 42
click at [826, 447] on span "When at Job Core, working in the kitchen, many chefs there - some angry, some h…" at bounding box center [814, 468] width 431 height 42
click at [787, 446] on div "When at Job Core, working in the kitchen, many chefs there - some angry, some h…" at bounding box center [819, 468] width 441 height 44
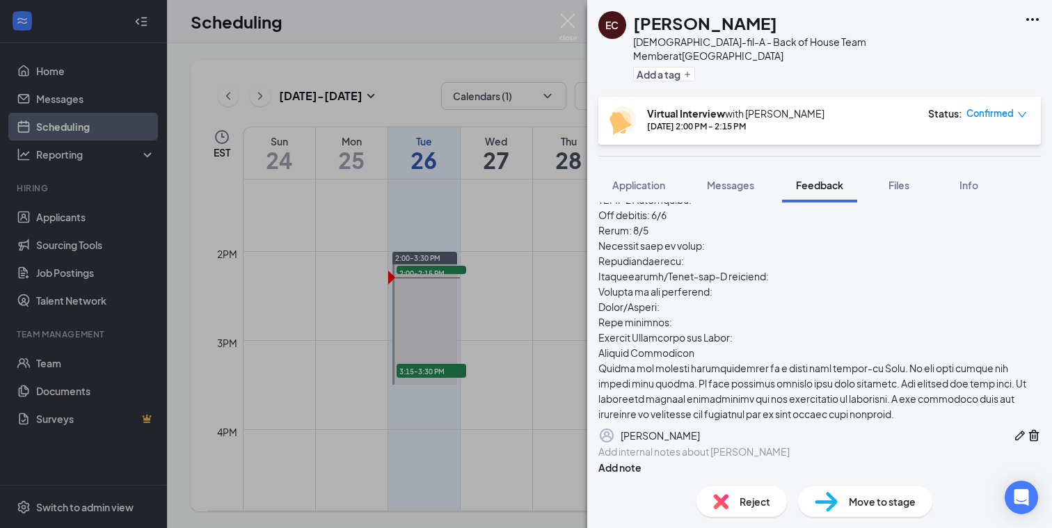
scroll to position [1349, 0]
click at [1013, 429] on icon "Pen" at bounding box center [1020, 436] width 14 height 14
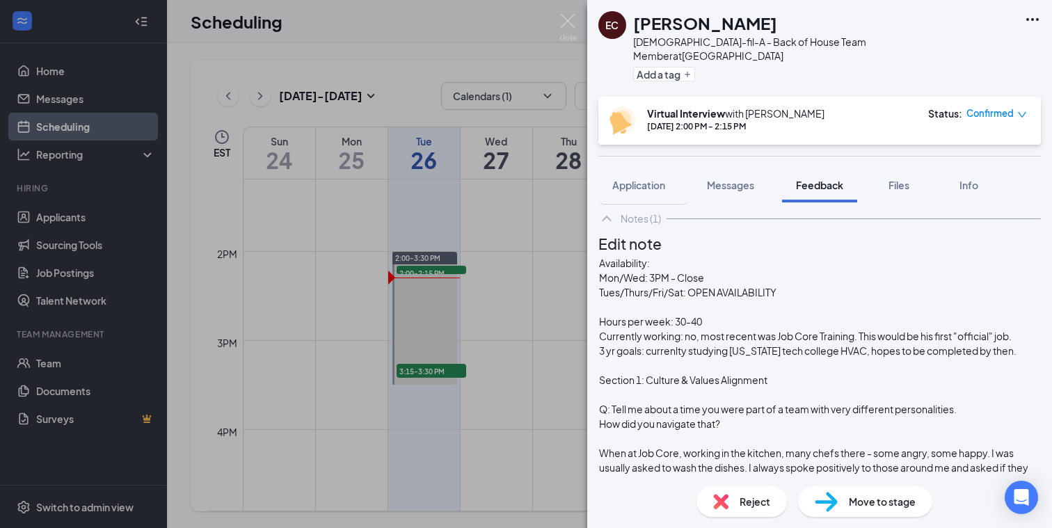
scroll to position [912, 0]
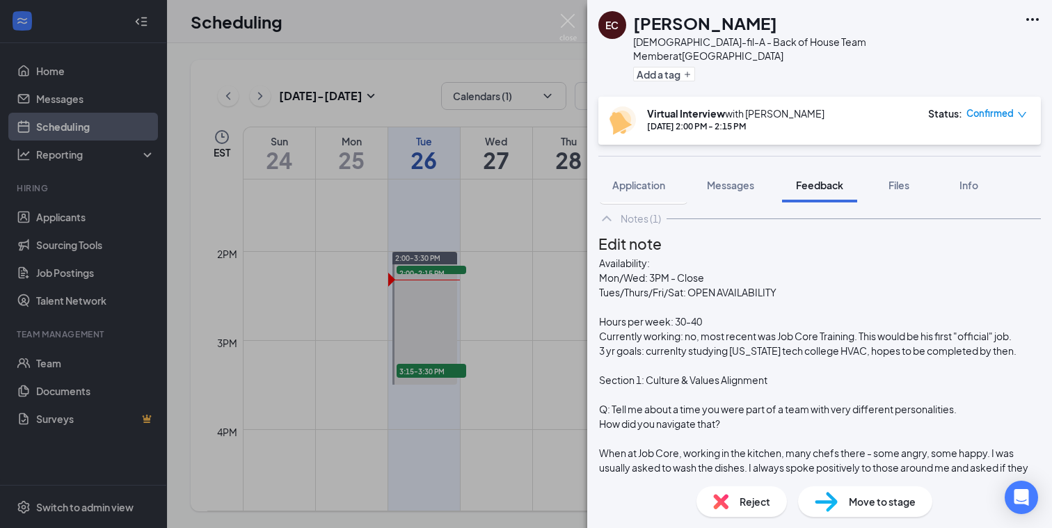
scroll to position [1097, 0]
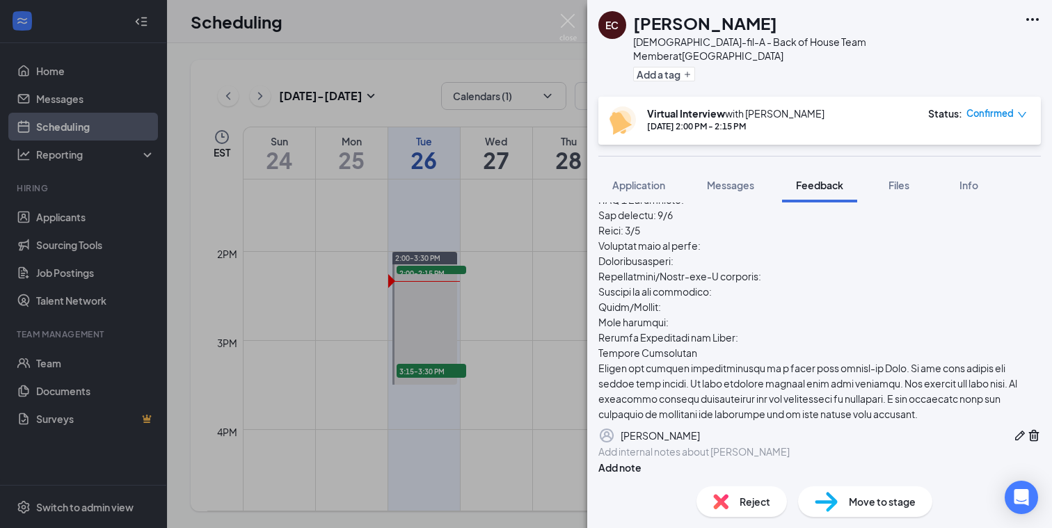
click at [1013, 429] on icon "Pen" at bounding box center [1020, 436] width 14 height 14
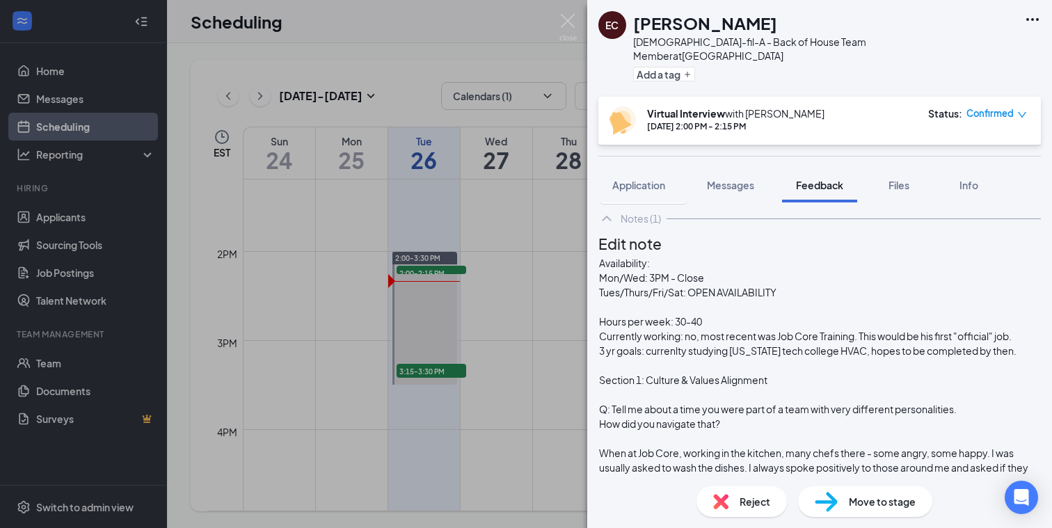
scroll to position [1235, 0]
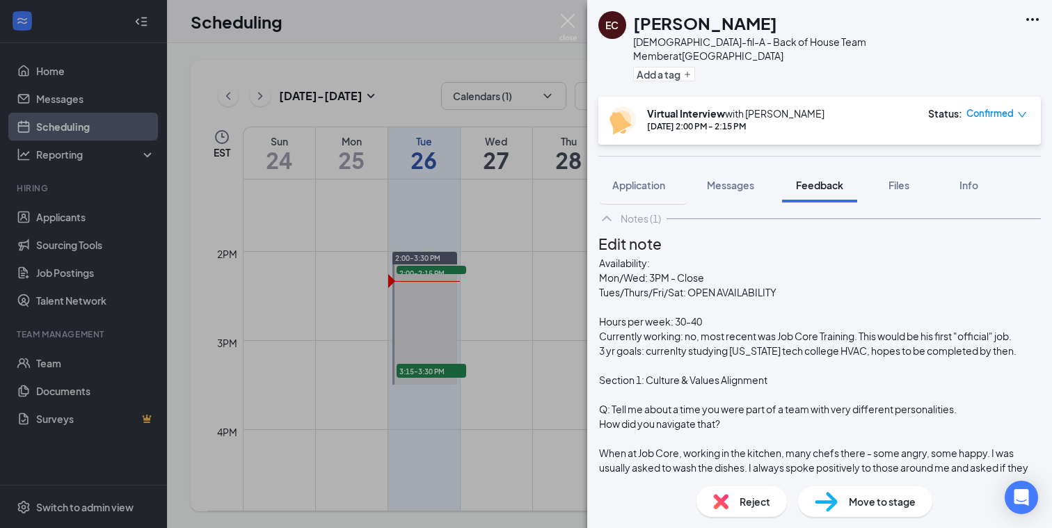
scroll to position [1294, 0]
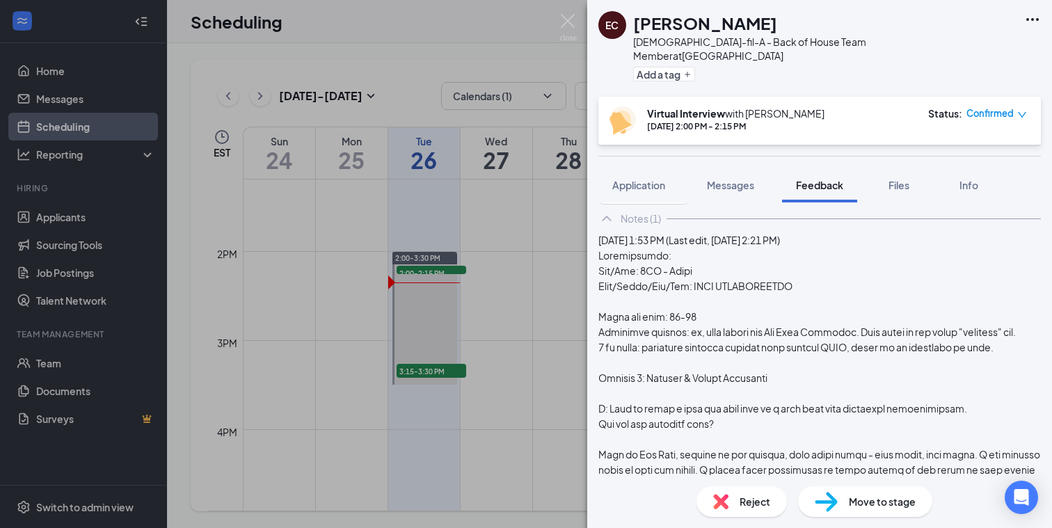
click at [829, 500] on img at bounding box center [826, 502] width 23 height 20
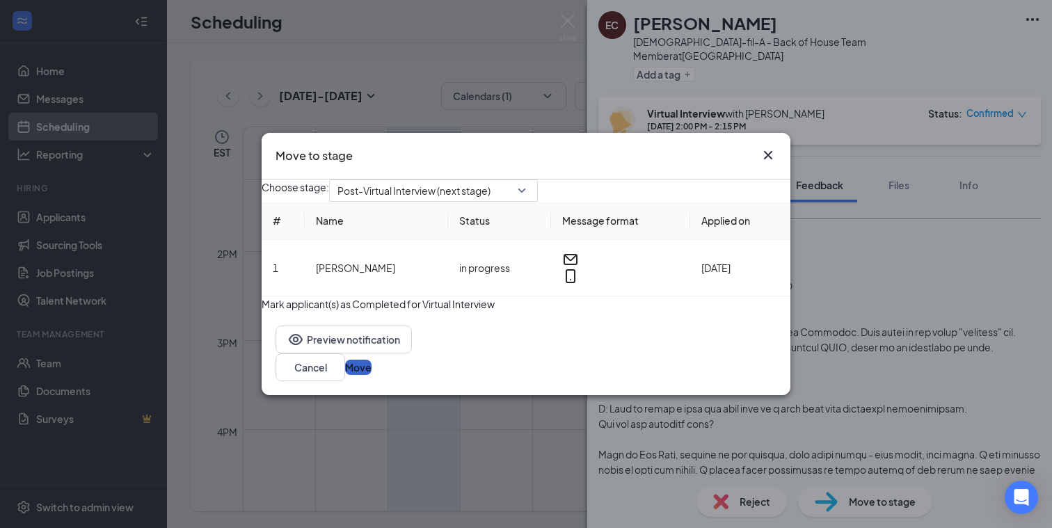
click at [372, 375] on button "Move" at bounding box center [358, 367] width 26 height 15
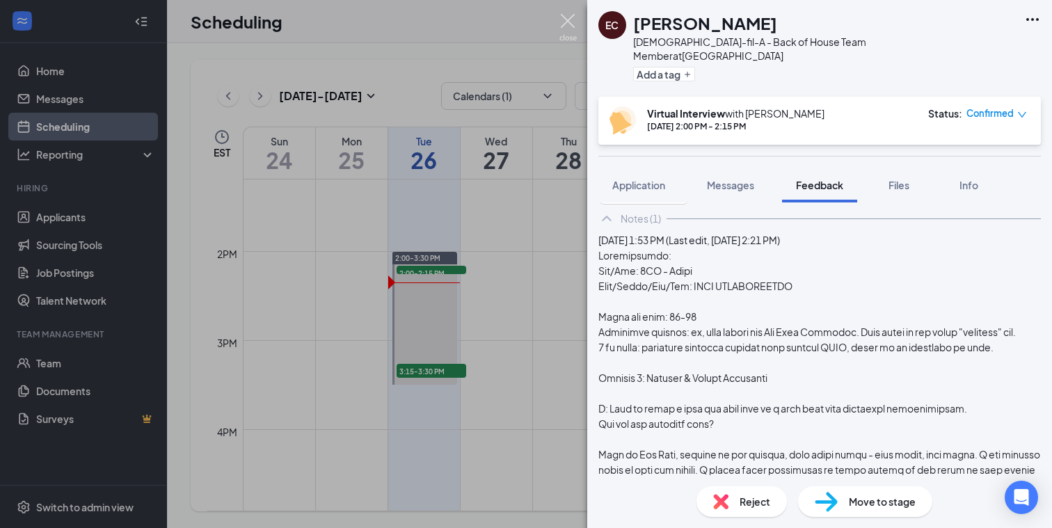
click at [567, 20] on img at bounding box center [567, 27] width 17 height 27
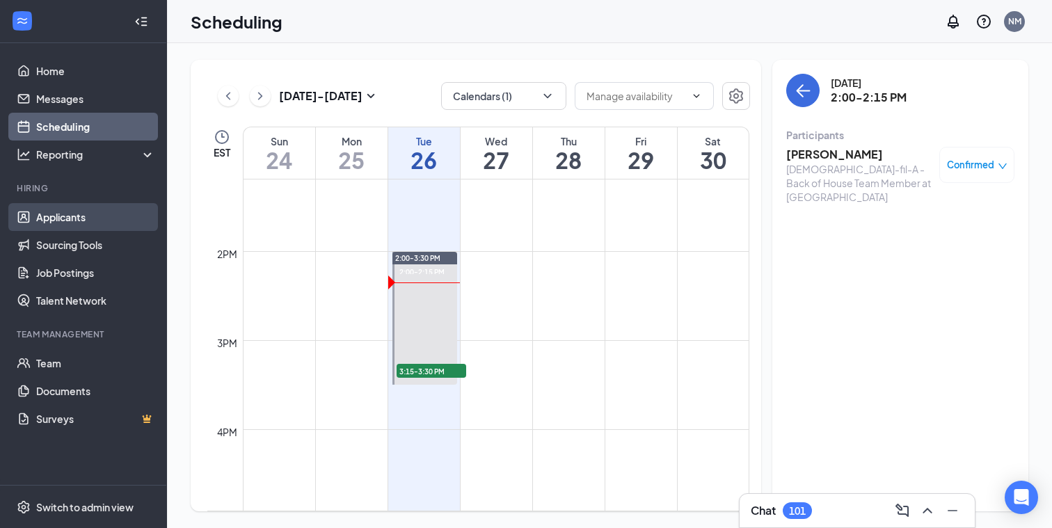
click at [58, 212] on link "Applicants" at bounding box center [95, 217] width 119 height 28
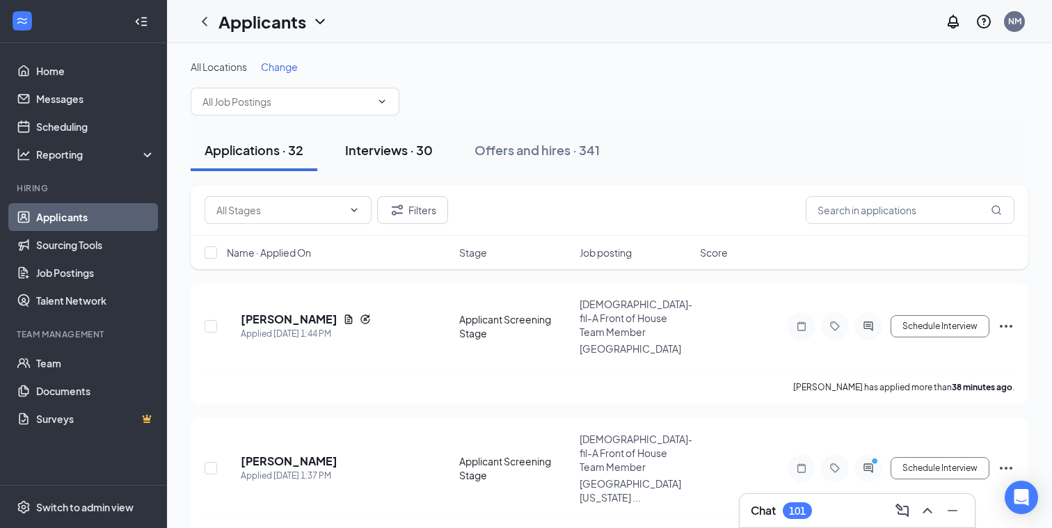
click at [372, 145] on div "Interviews · 30" at bounding box center [389, 149] width 88 height 17
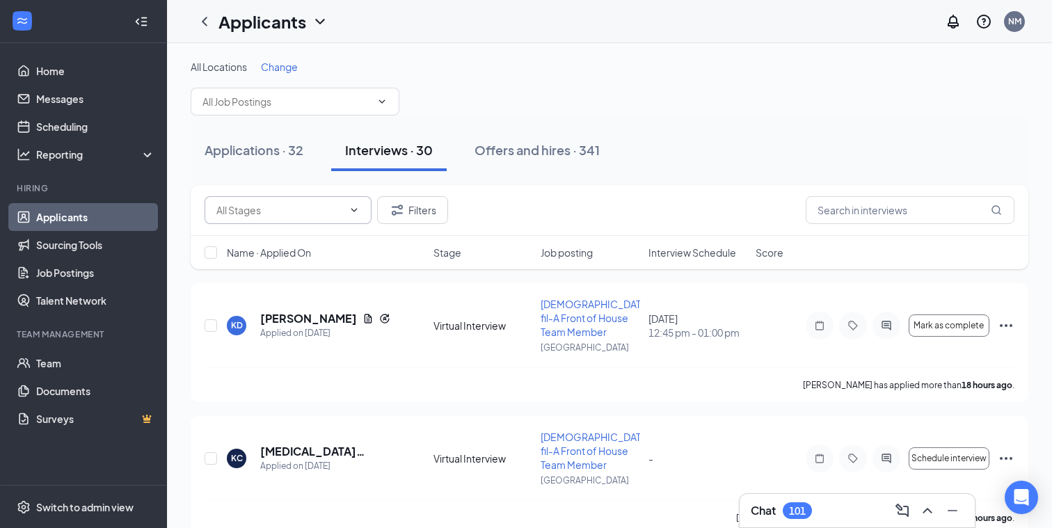
click at [349, 208] on icon "ChevronDown" at bounding box center [354, 210] width 11 height 11
click at [276, 242] on div "Onsite Interview (7)" at bounding box center [248, 234] width 87 height 15
type input "Onsite Interview (7)"
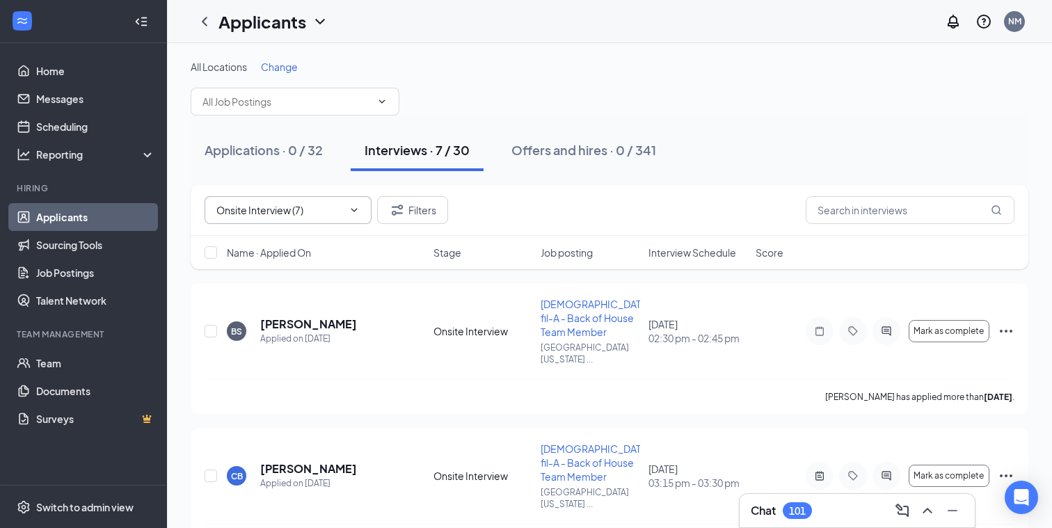
click at [754, 502] on div "Chat 101" at bounding box center [857, 511] width 213 height 22
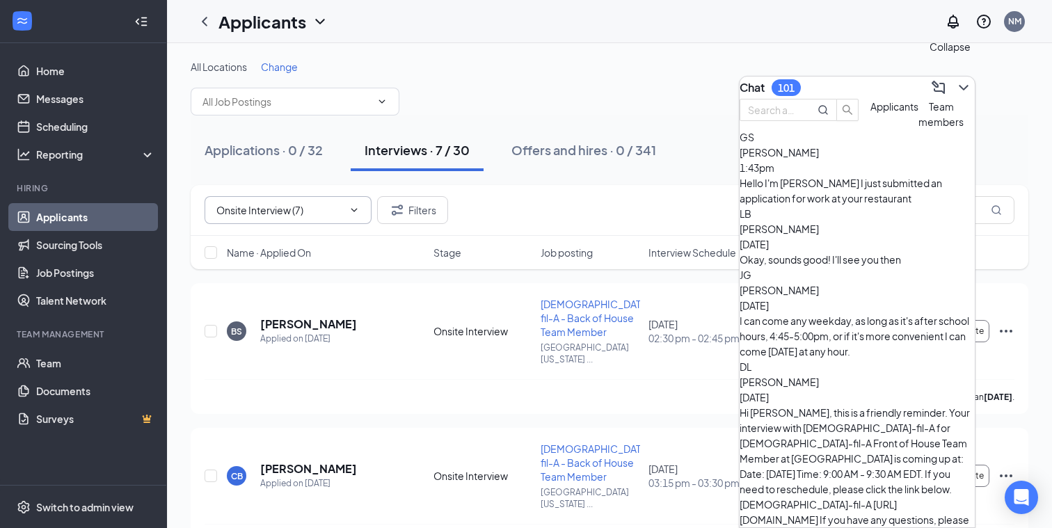
click at [960, 79] on icon "ChevronDown" at bounding box center [963, 87] width 17 height 17
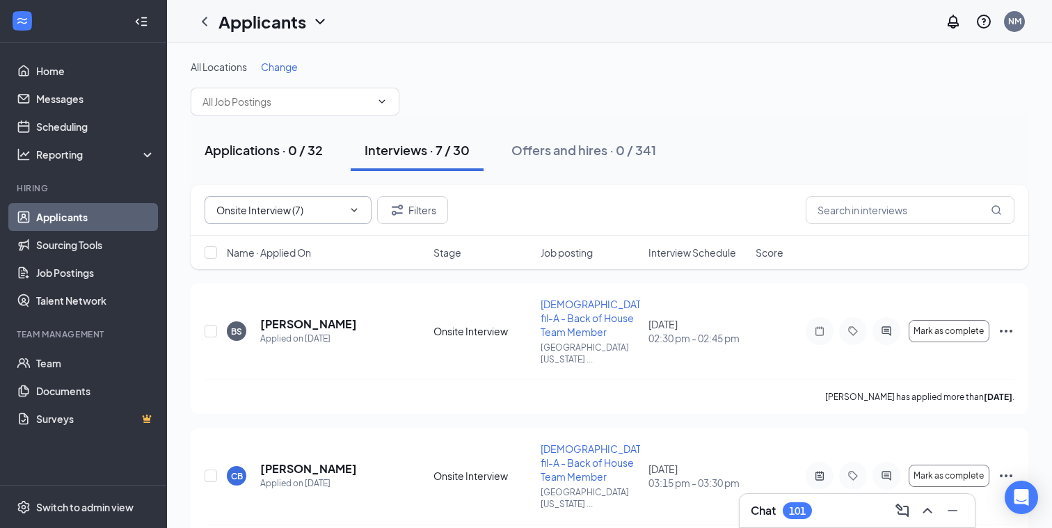
click at [261, 150] on div "Applications · 0 / 32" at bounding box center [264, 149] width 118 height 17
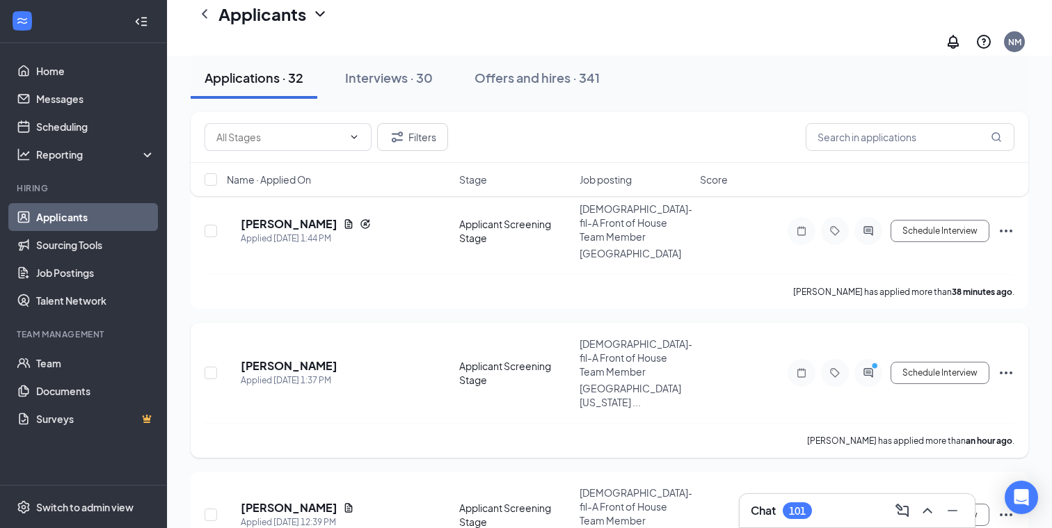
scroll to position [104, 0]
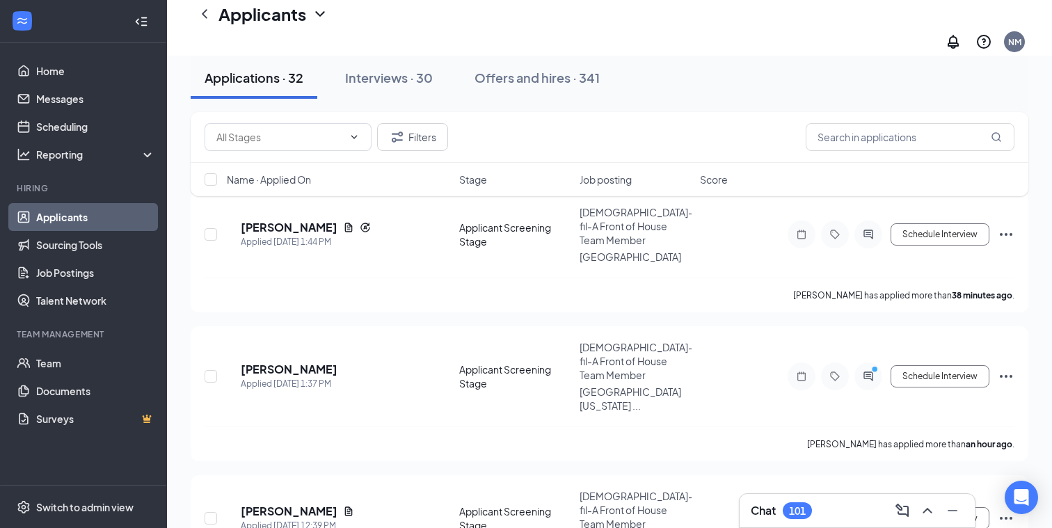
click at [768, 503] on h3 "Chat" at bounding box center [763, 510] width 25 height 15
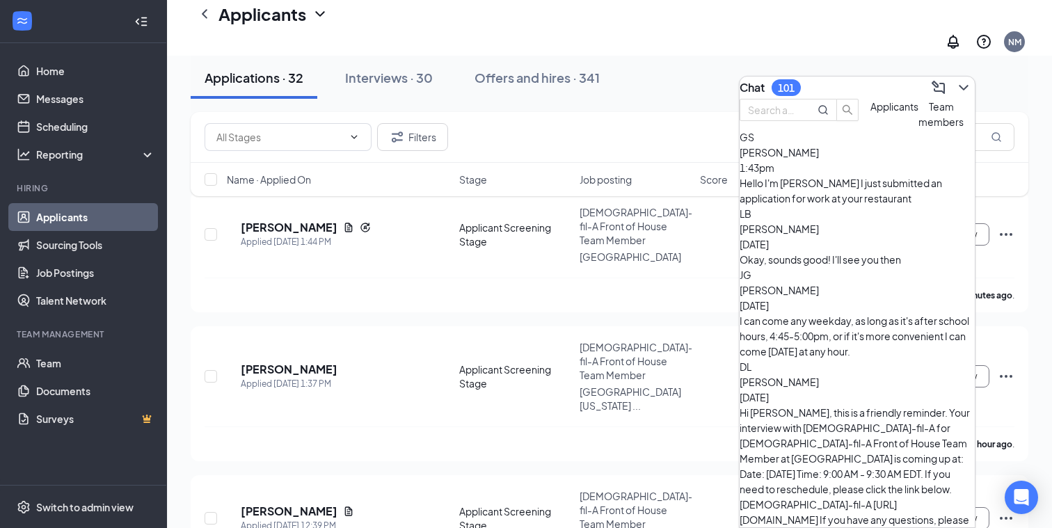
click at [879, 203] on div "Hello I'm [PERSON_NAME] I just submitted an application for work at your restau…" at bounding box center [857, 190] width 235 height 31
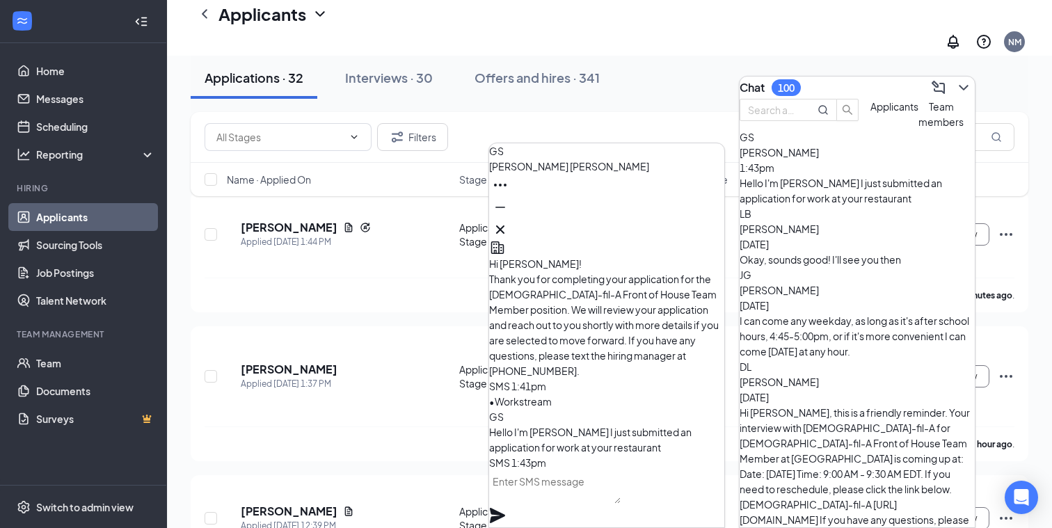
click at [541, 495] on textarea at bounding box center [555, 486] width 132 height 33
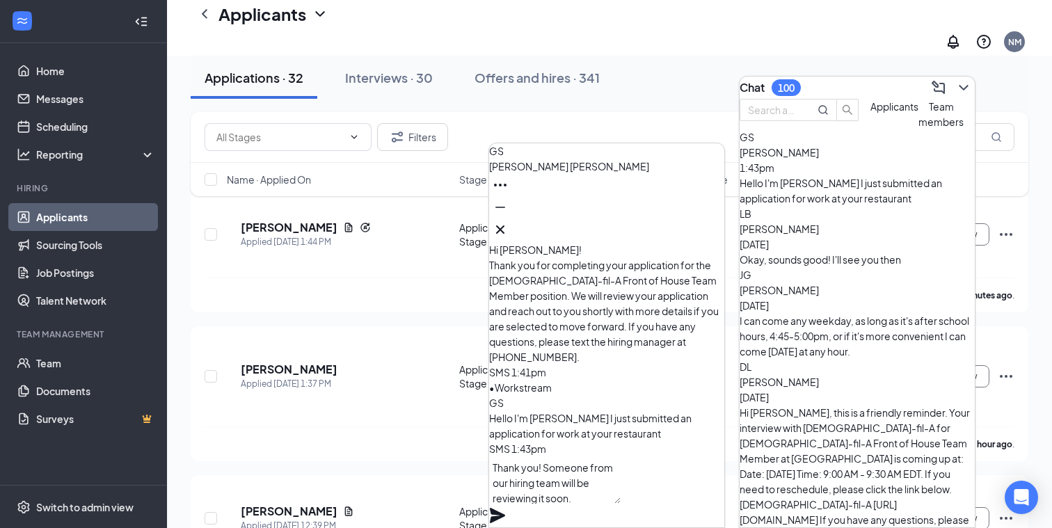
type textarea "Thank you! Someone from our hiring team will be reviewing it soon."
click at [505, 508] on icon "Plane" at bounding box center [497, 515] width 15 height 15
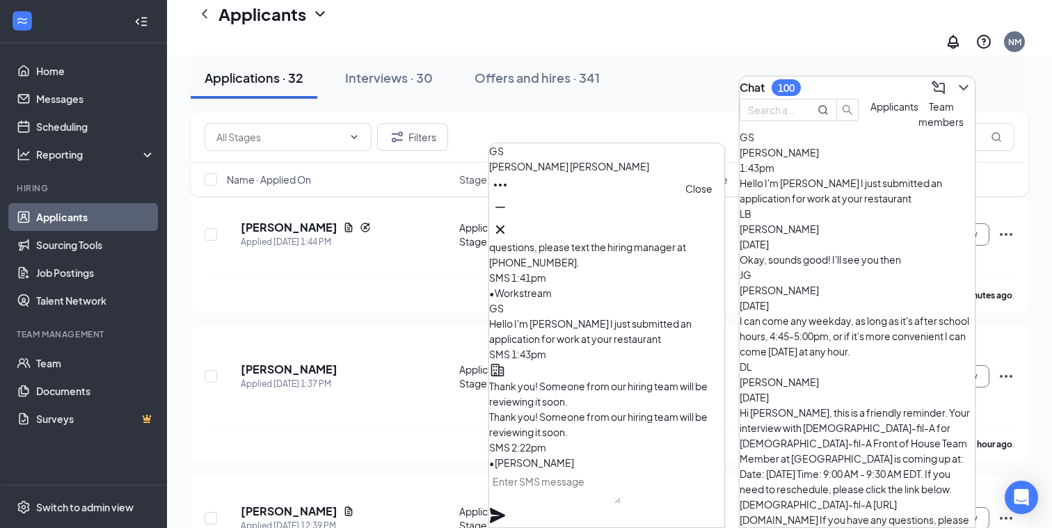
click at [509, 223] on icon "Cross" at bounding box center [500, 229] width 17 height 17
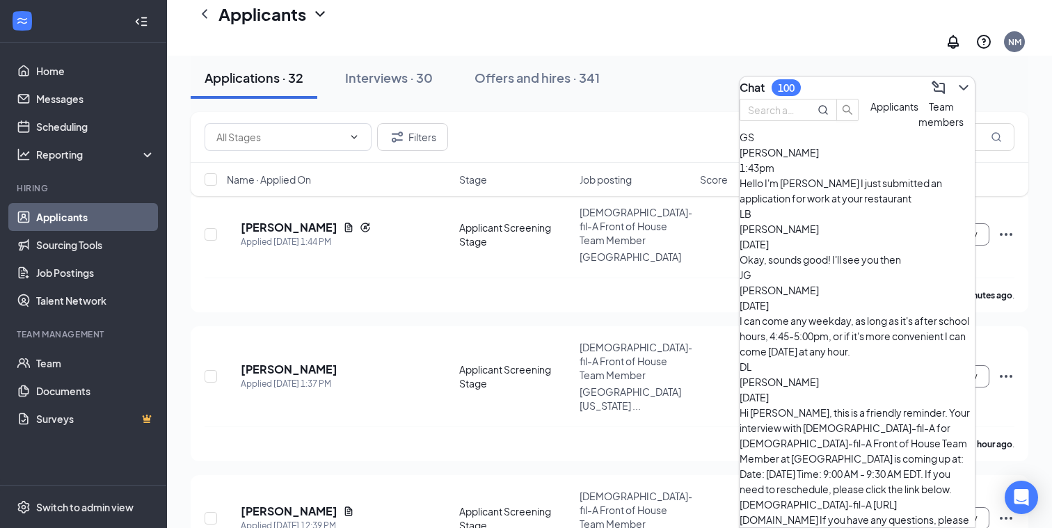
click at [896, 248] on div "[PERSON_NAME] Costa [DATE] Okay, sounds good! I'll see you then" at bounding box center [857, 244] width 235 height 46
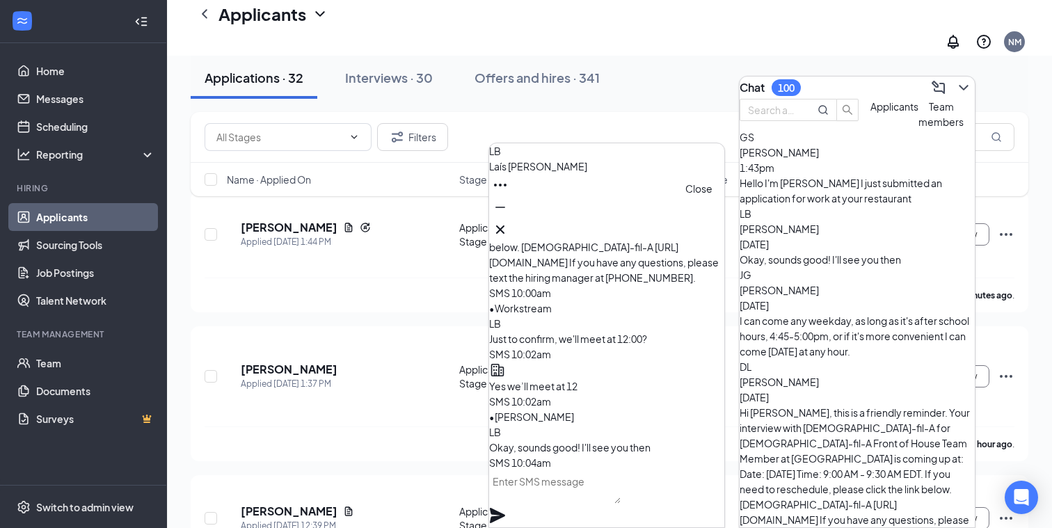
click at [509, 224] on icon "Cross" at bounding box center [500, 229] width 17 height 17
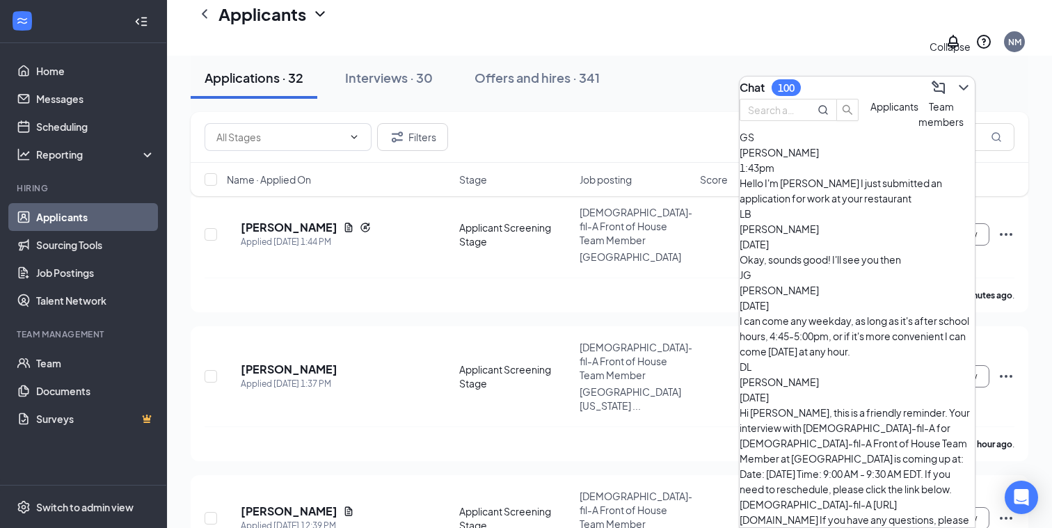
click at [959, 84] on icon "ChevronDown" at bounding box center [963, 87] width 17 height 17
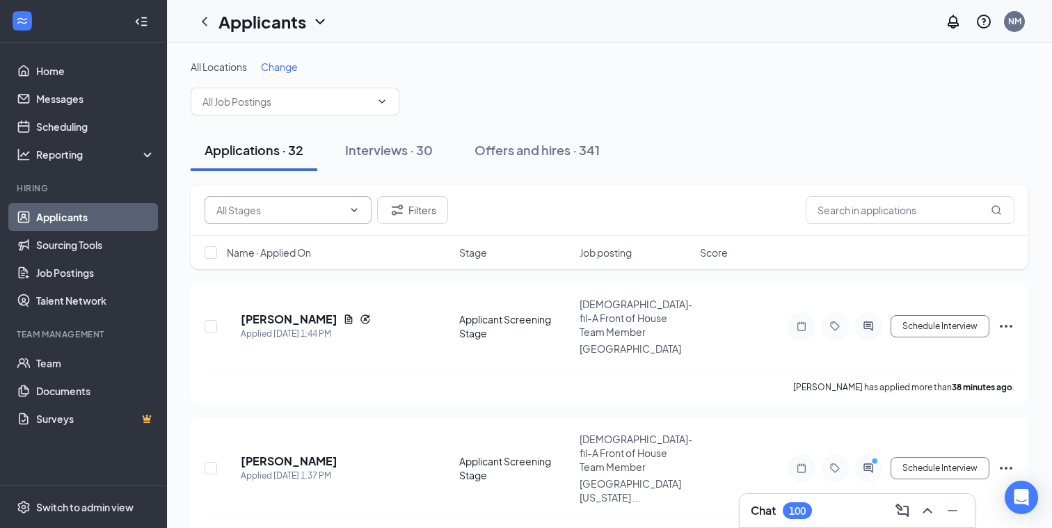
click at [352, 212] on icon "ChevronDown" at bounding box center [354, 210] width 11 height 11
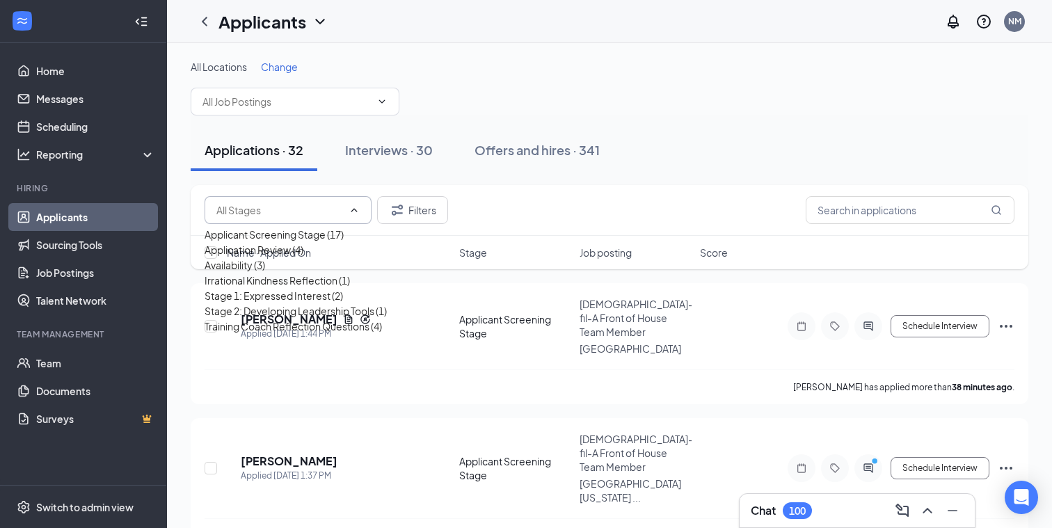
click at [296, 242] on div "Applicant Screening Stage (17)" at bounding box center [274, 234] width 139 height 15
type input "Applicant Screening Stage (17)"
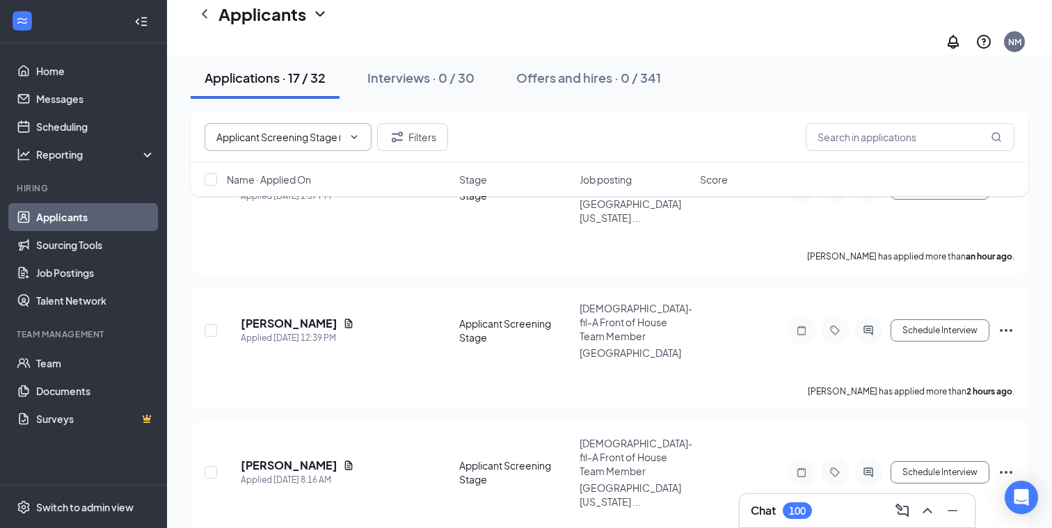
scroll to position [302, 0]
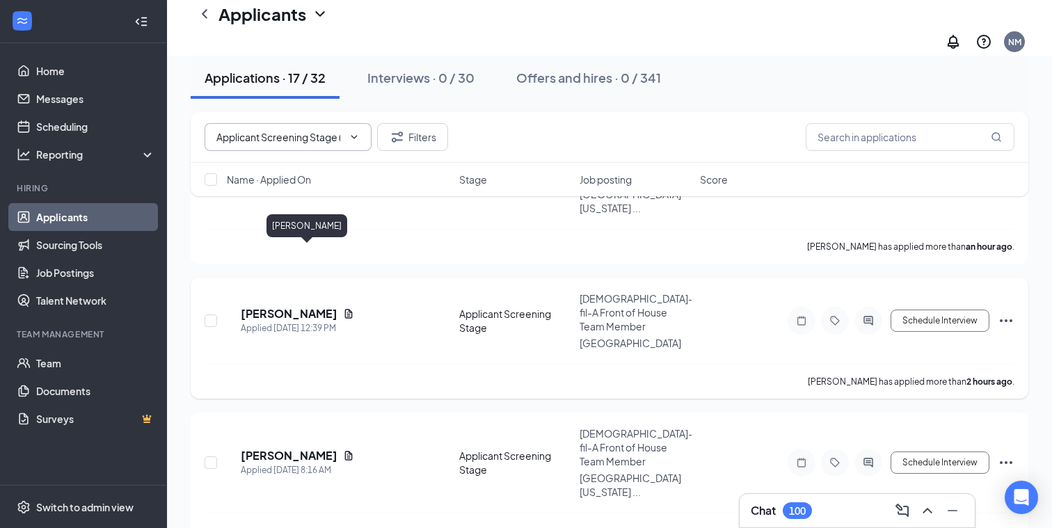
click at [320, 306] on h5 "[PERSON_NAME]" at bounding box center [289, 313] width 97 height 15
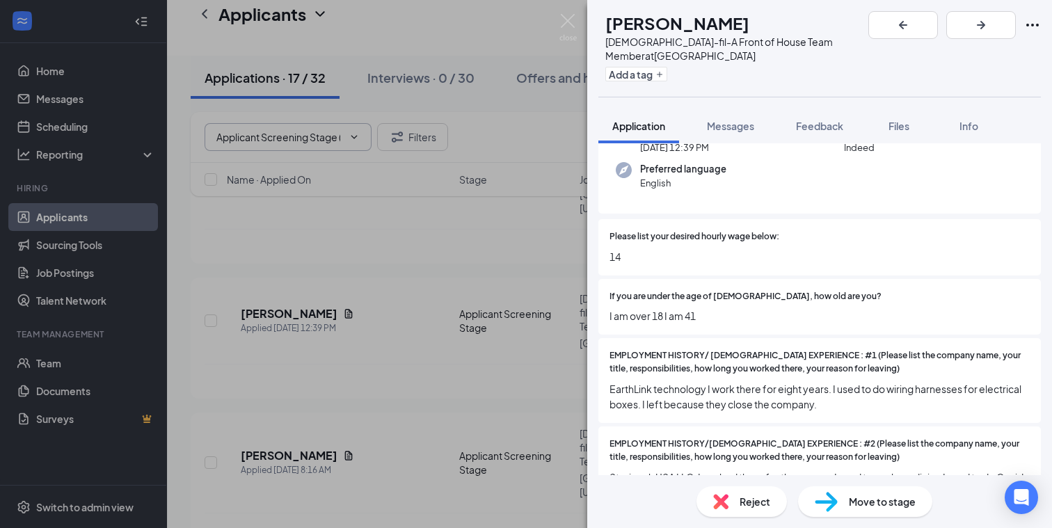
scroll to position [156, 0]
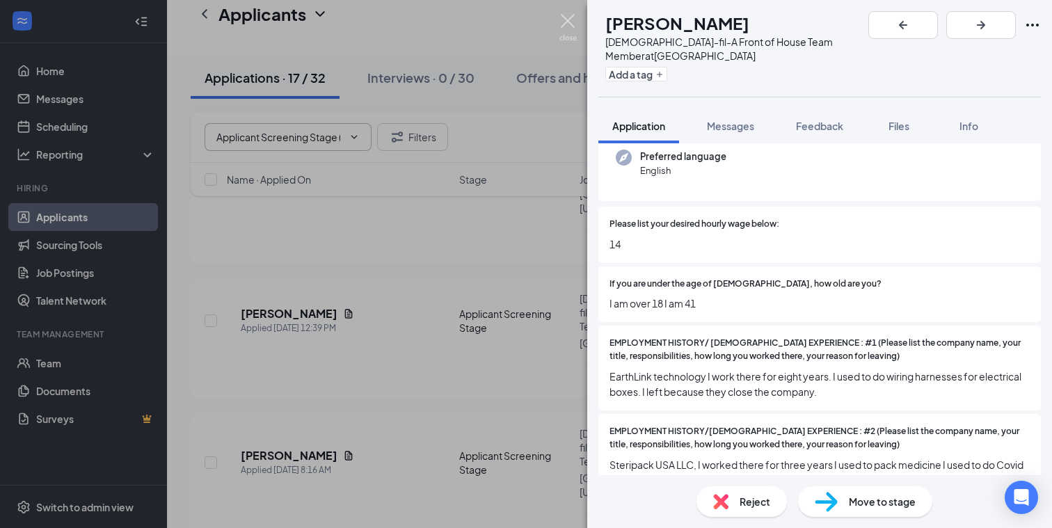
click at [564, 15] on img at bounding box center [567, 27] width 17 height 27
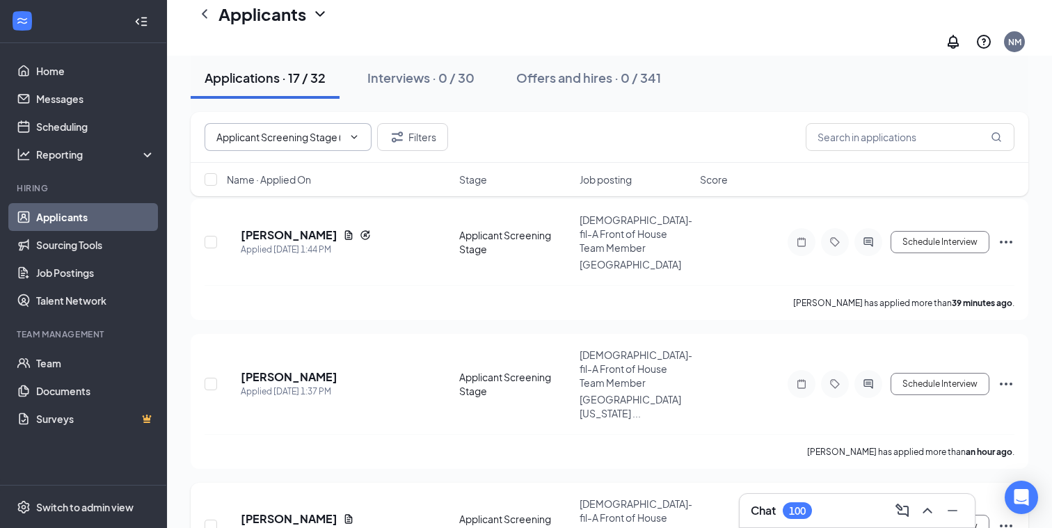
scroll to position [85, 0]
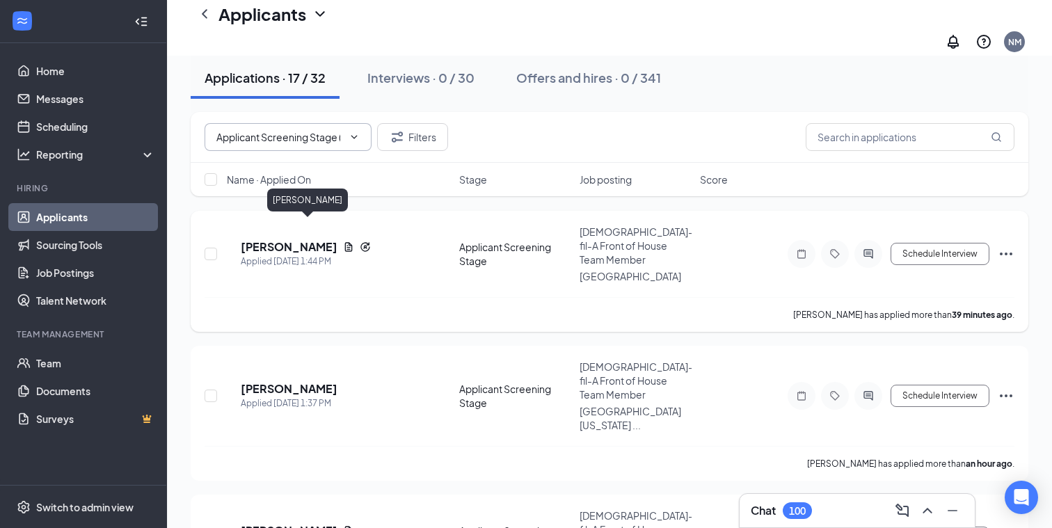
click at [315, 239] on h5 "[PERSON_NAME]" at bounding box center [289, 246] width 97 height 15
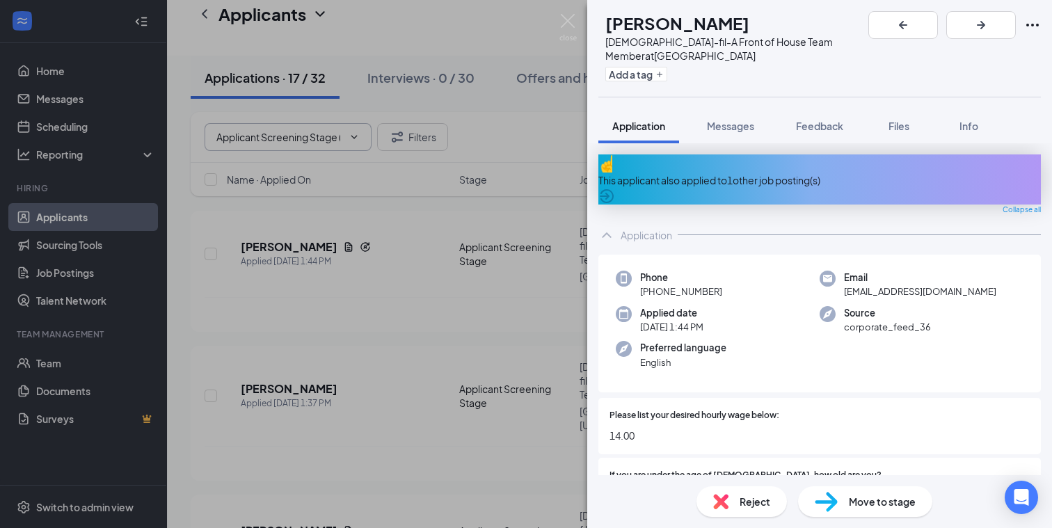
click at [845, 173] on div "This applicant also applied to 1 other job posting(s)" at bounding box center [819, 180] width 443 height 15
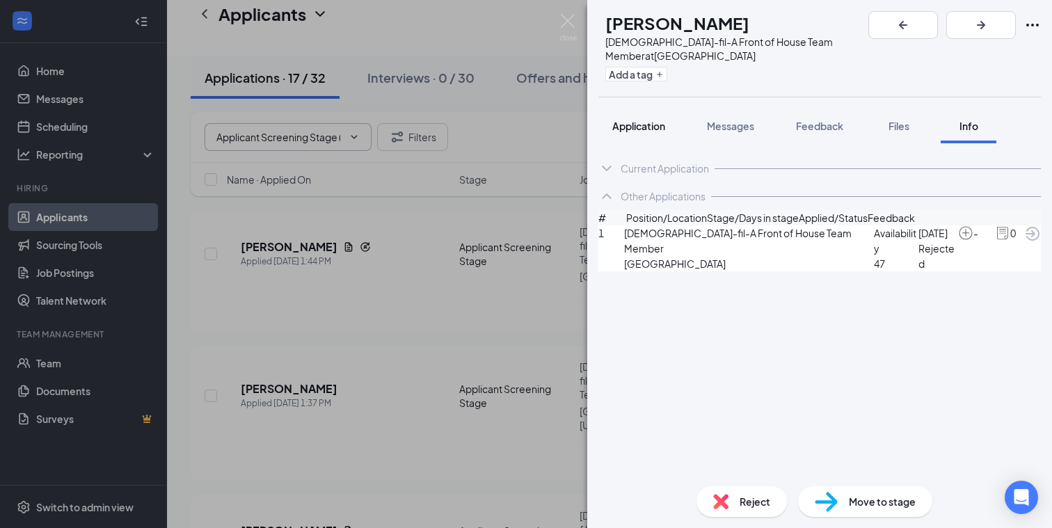
click at [624, 120] on span "Application" at bounding box center [638, 126] width 53 height 13
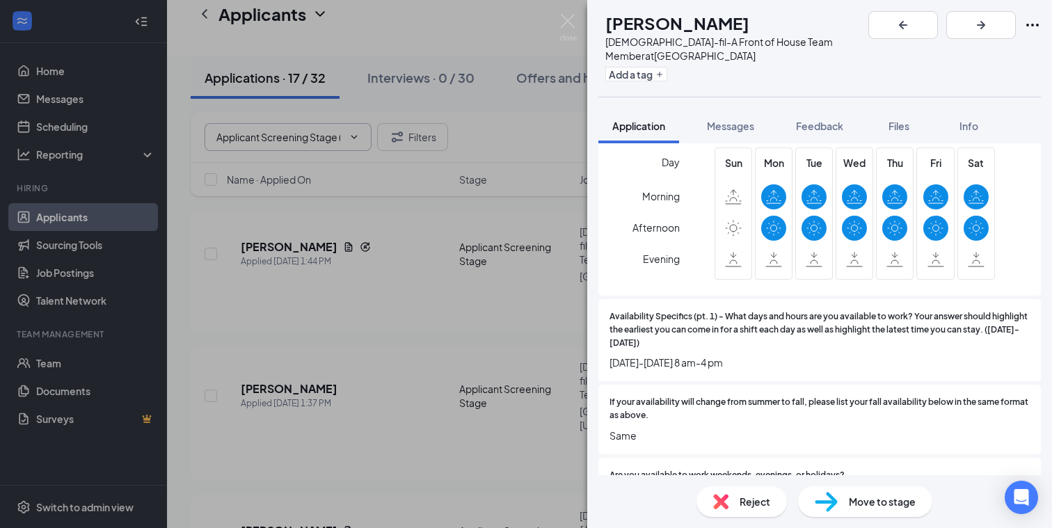
scroll to position [2392, 0]
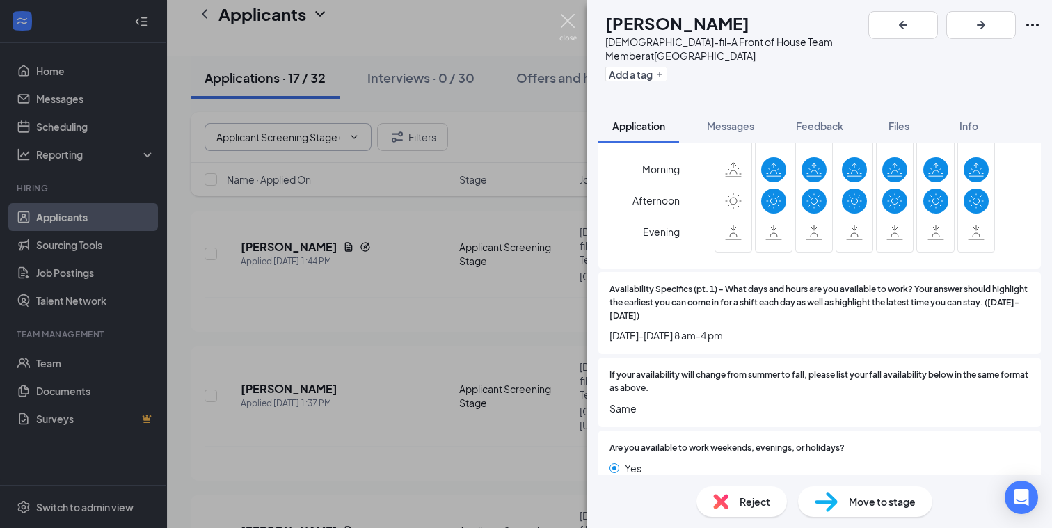
click at [571, 15] on img at bounding box center [567, 27] width 17 height 27
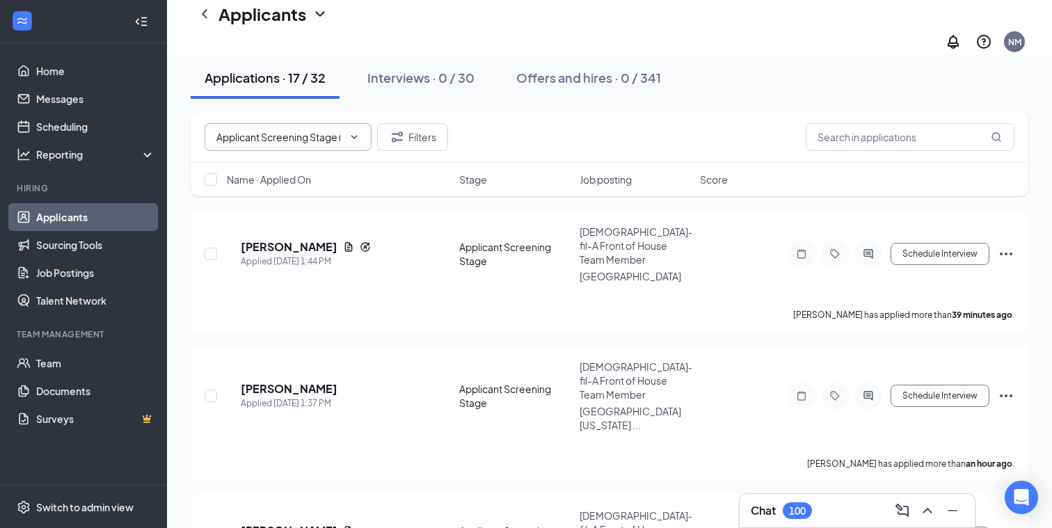
click at [350, 141] on icon "Cross" at bounding box center [354, 145] width 8 height 8
